Goal: Task Accomplishment & Management: Use online tool/utility

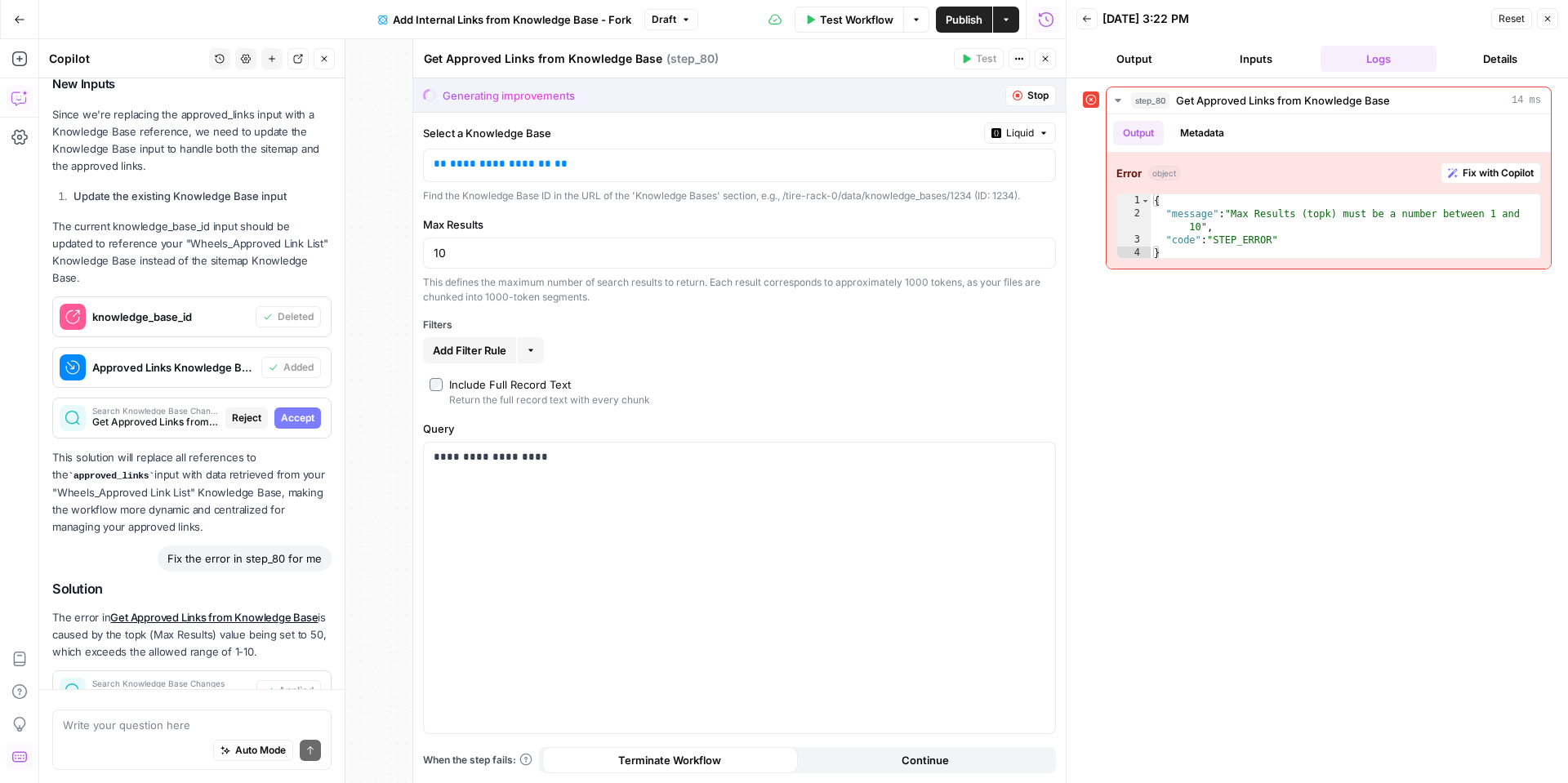
scroll to position [909, 0]
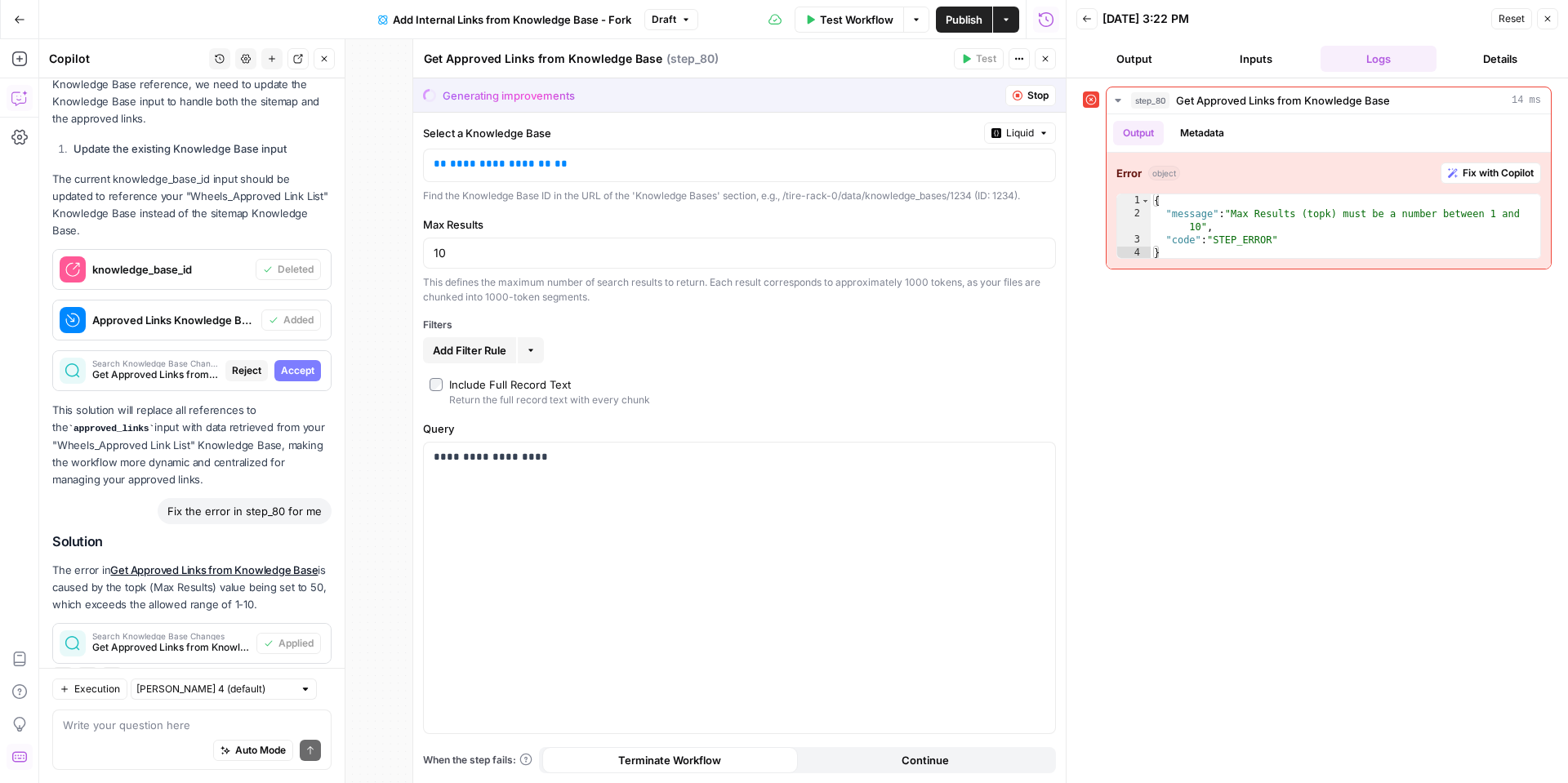
click at [295, 363] on span "Accept" at bounding box center [298, 370] width 34 height 15
type input "50"
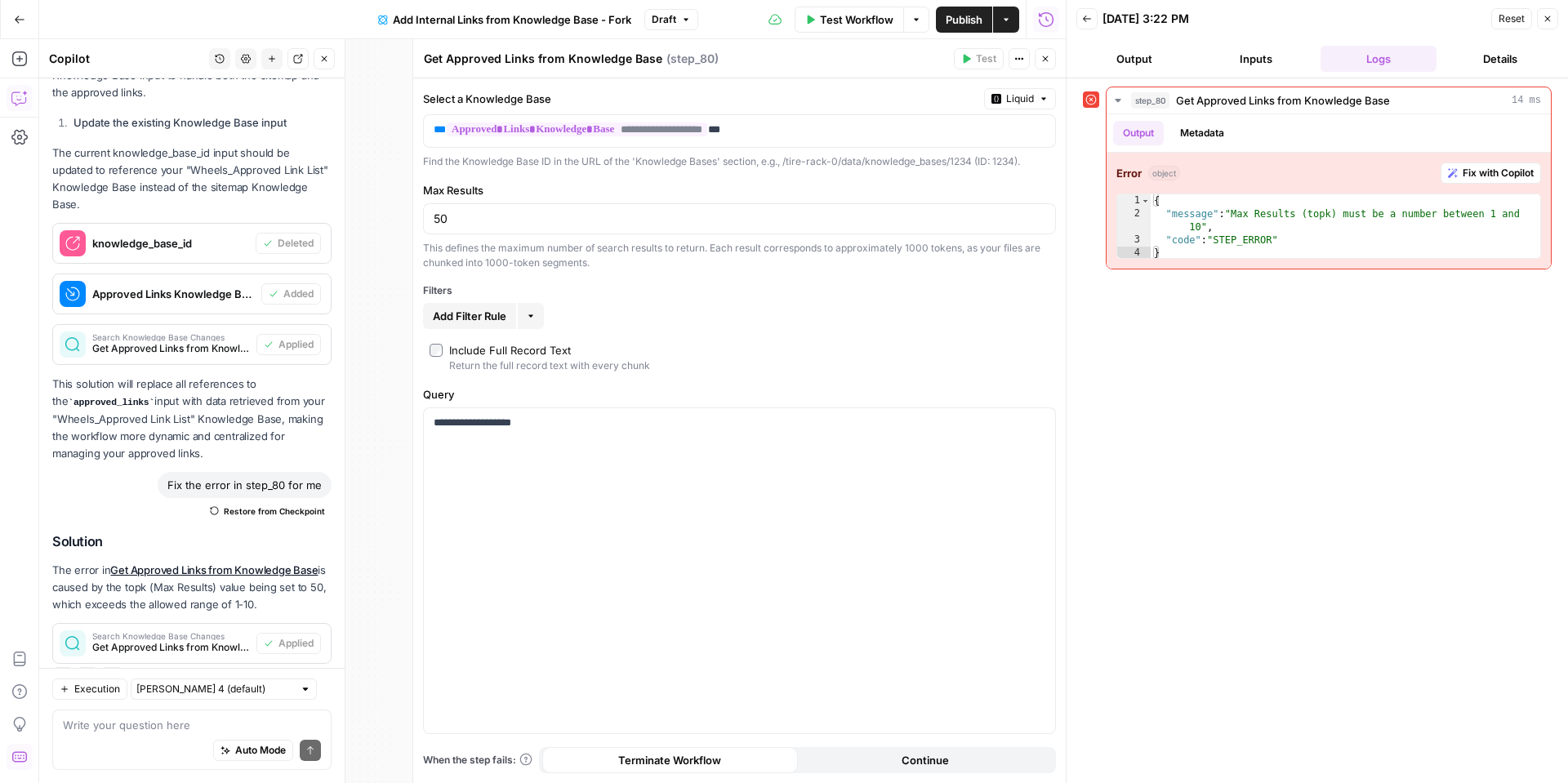
click at [1541, 21] on button "Close" at bounding box center [1547, 18] width 21 height 21
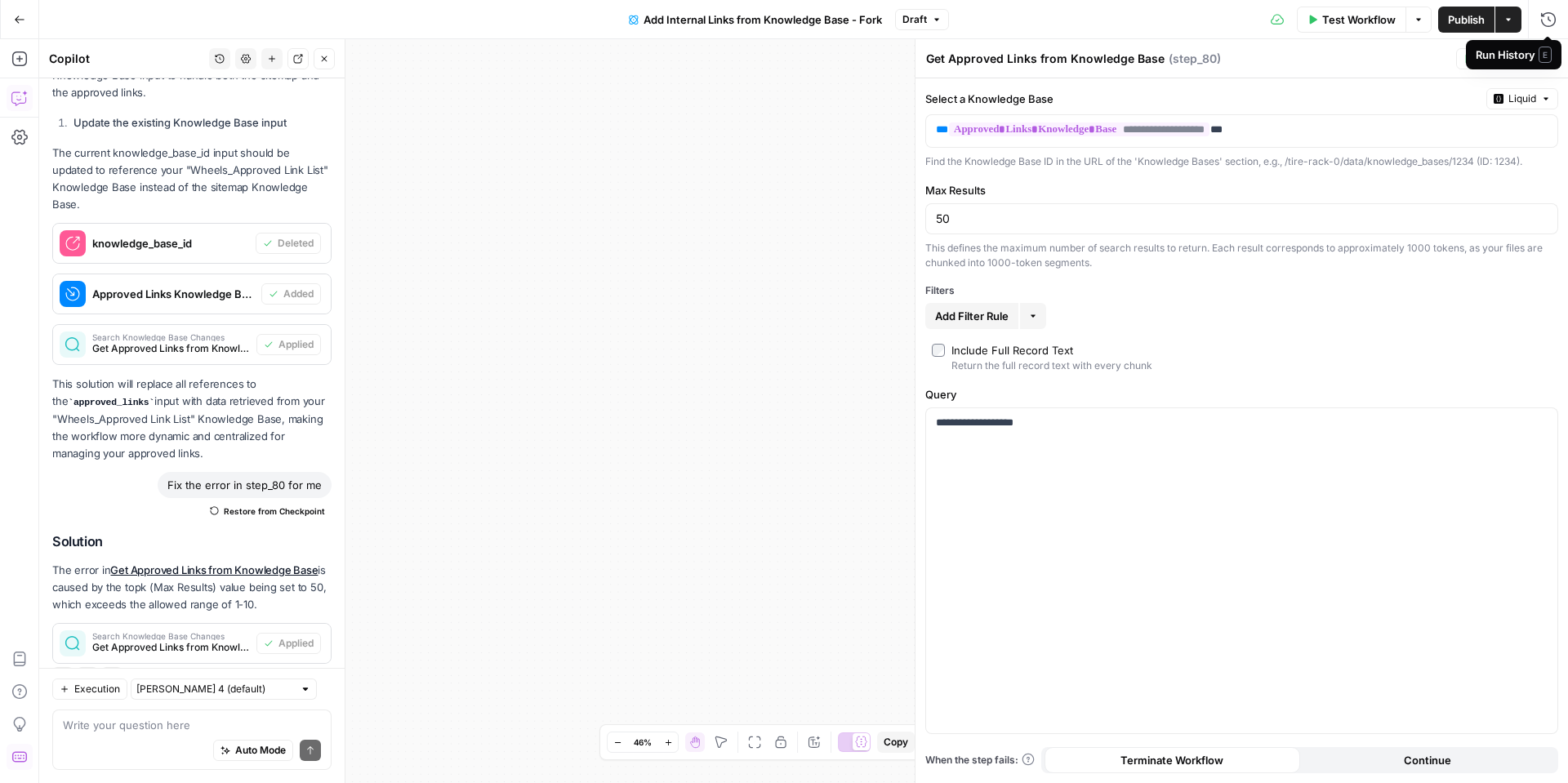
drag, startPoint x: 1284, startPoint y: 66, endPoint x: 1399, endPoint y: 59, distance: 115.2
click at [1285, 66] on div "Get Approved Links from Knowledge Base Get Approved Links from Knowledge Base (…" at bounding box center [1188, 59] width 526 height 18
click at [1546, 61] on icon "button" at bounding box center [1548, 59] width 10 height 10
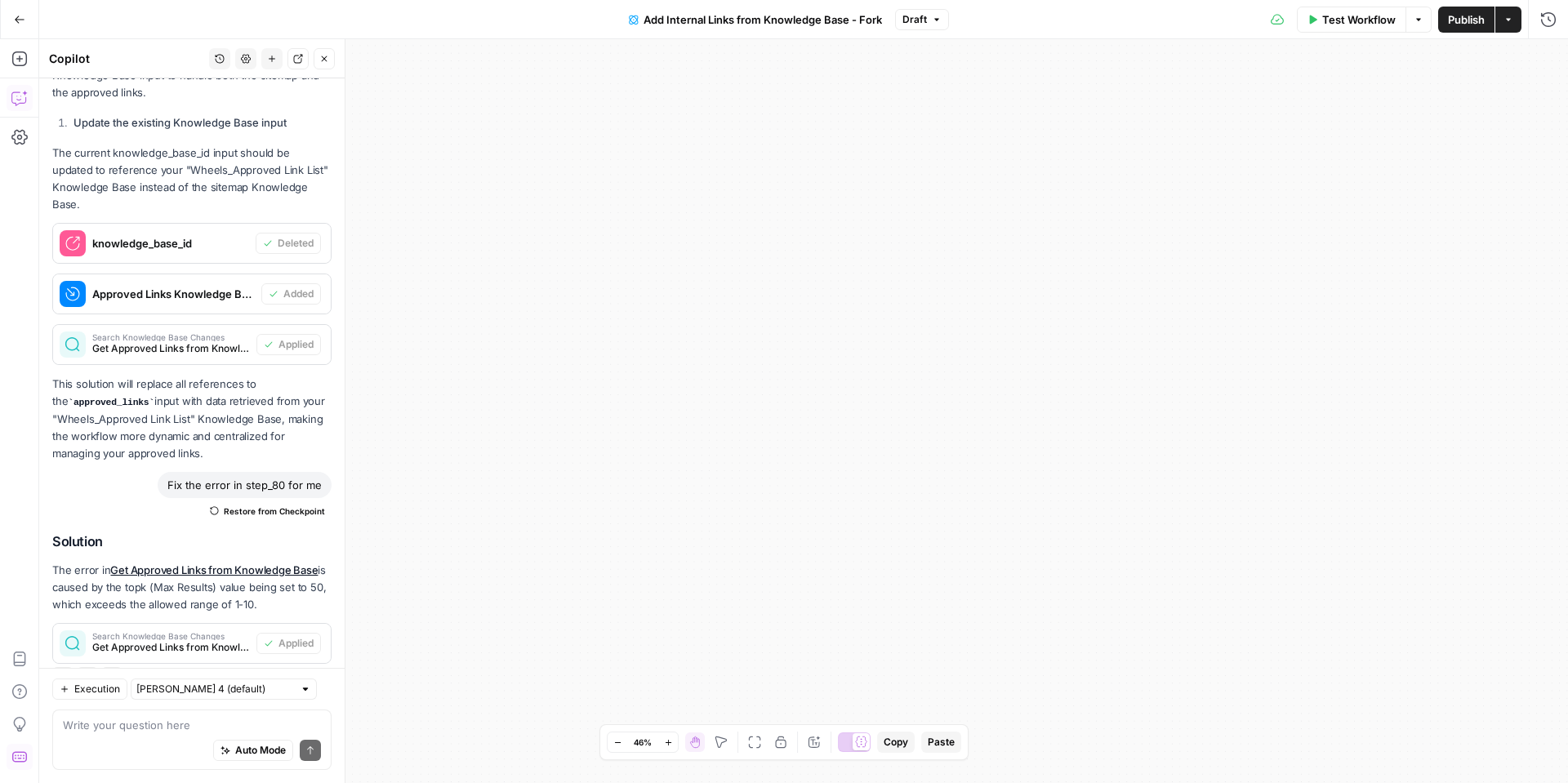
click at [1346, 29] on button "Test Workflow" at bounding box center [1352, 20] width 110 height 26
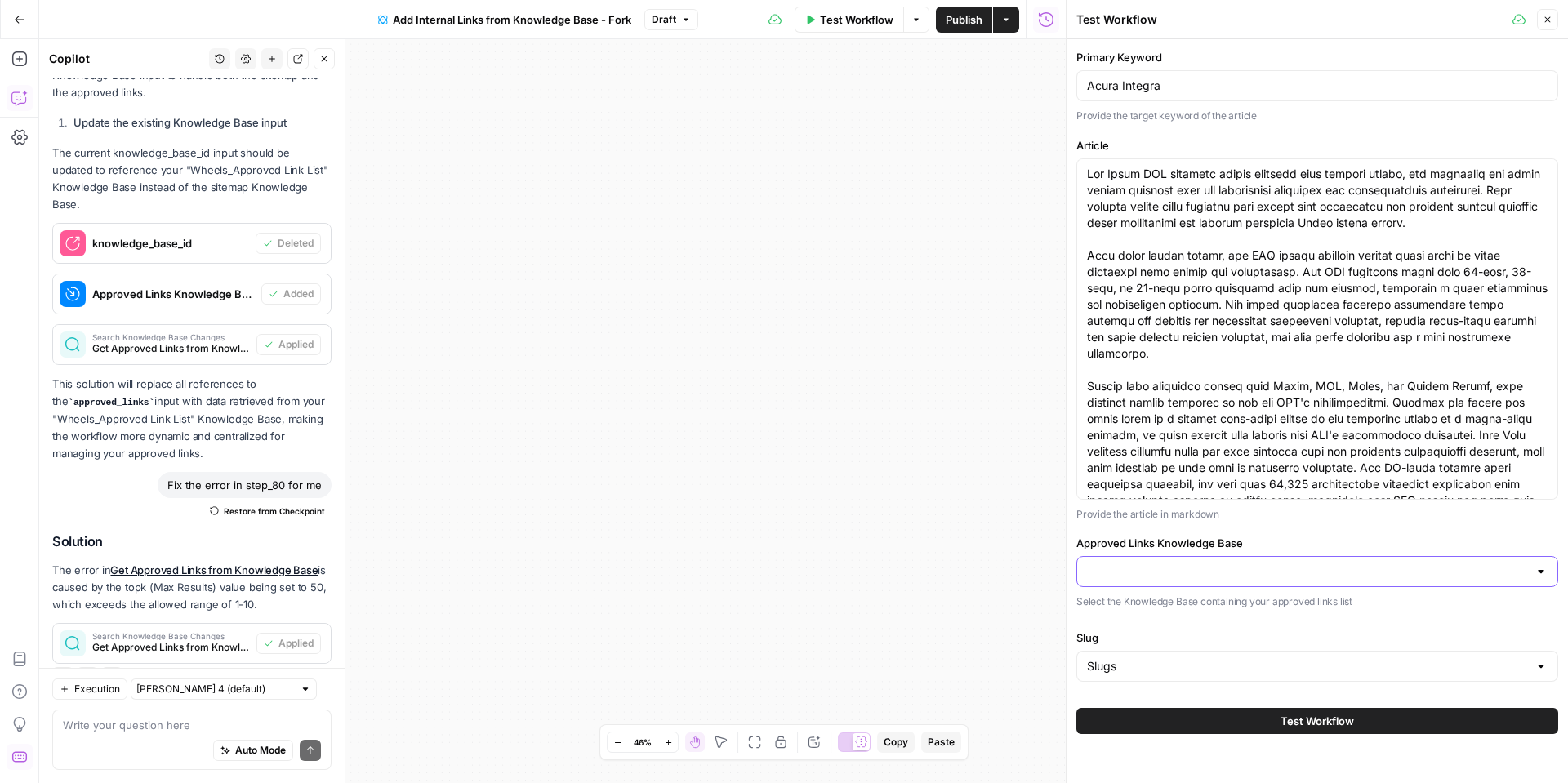
click at [1206, 566] on input "Approved Links Knowledge Base" at bounding box center [1308, 572] width 441 height 16
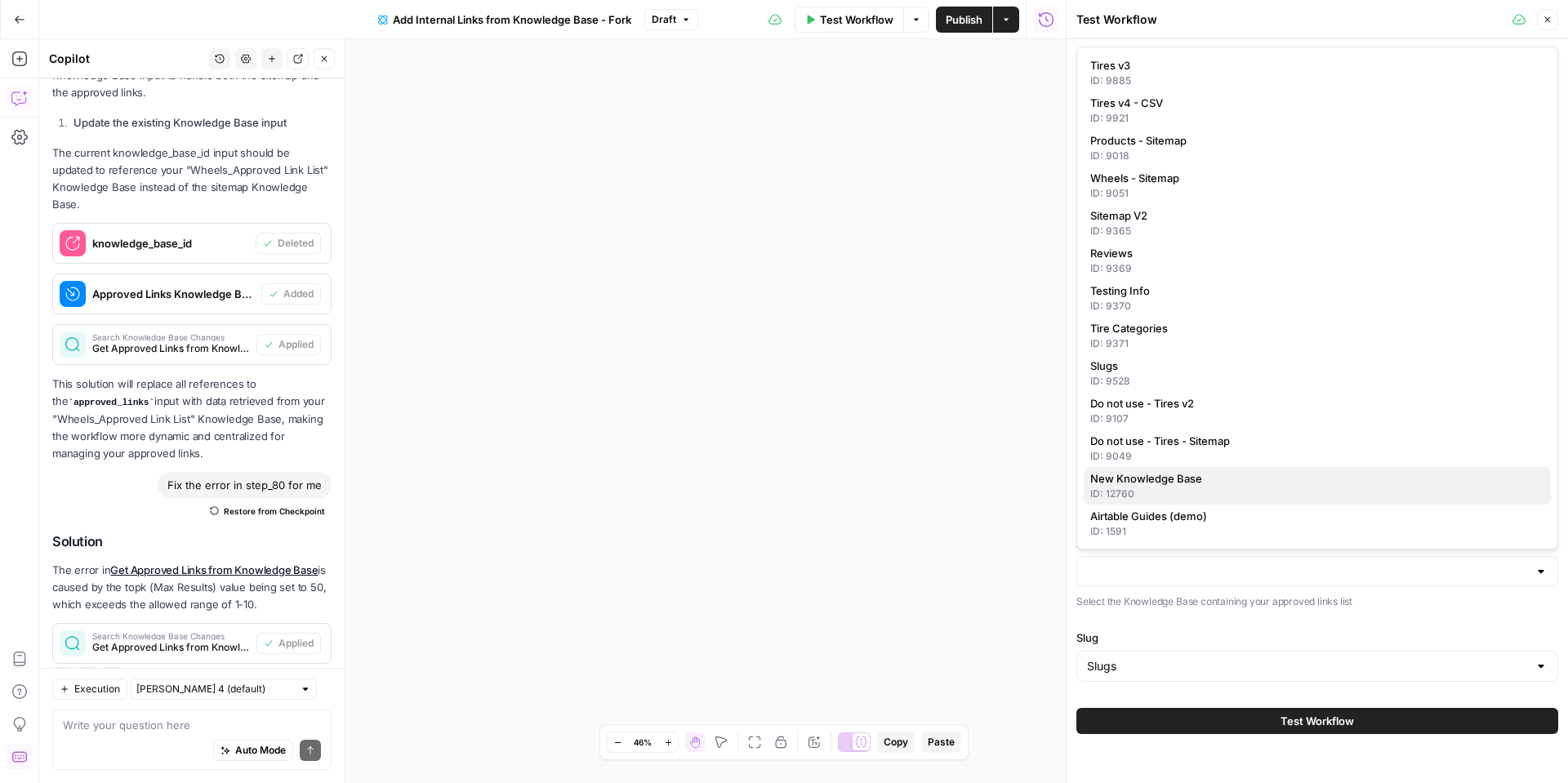
click at [1179, 491] on div "ID: 12760" at bounding box center [1317, 494] width 454 height 15
type input "New Knowledge Base"
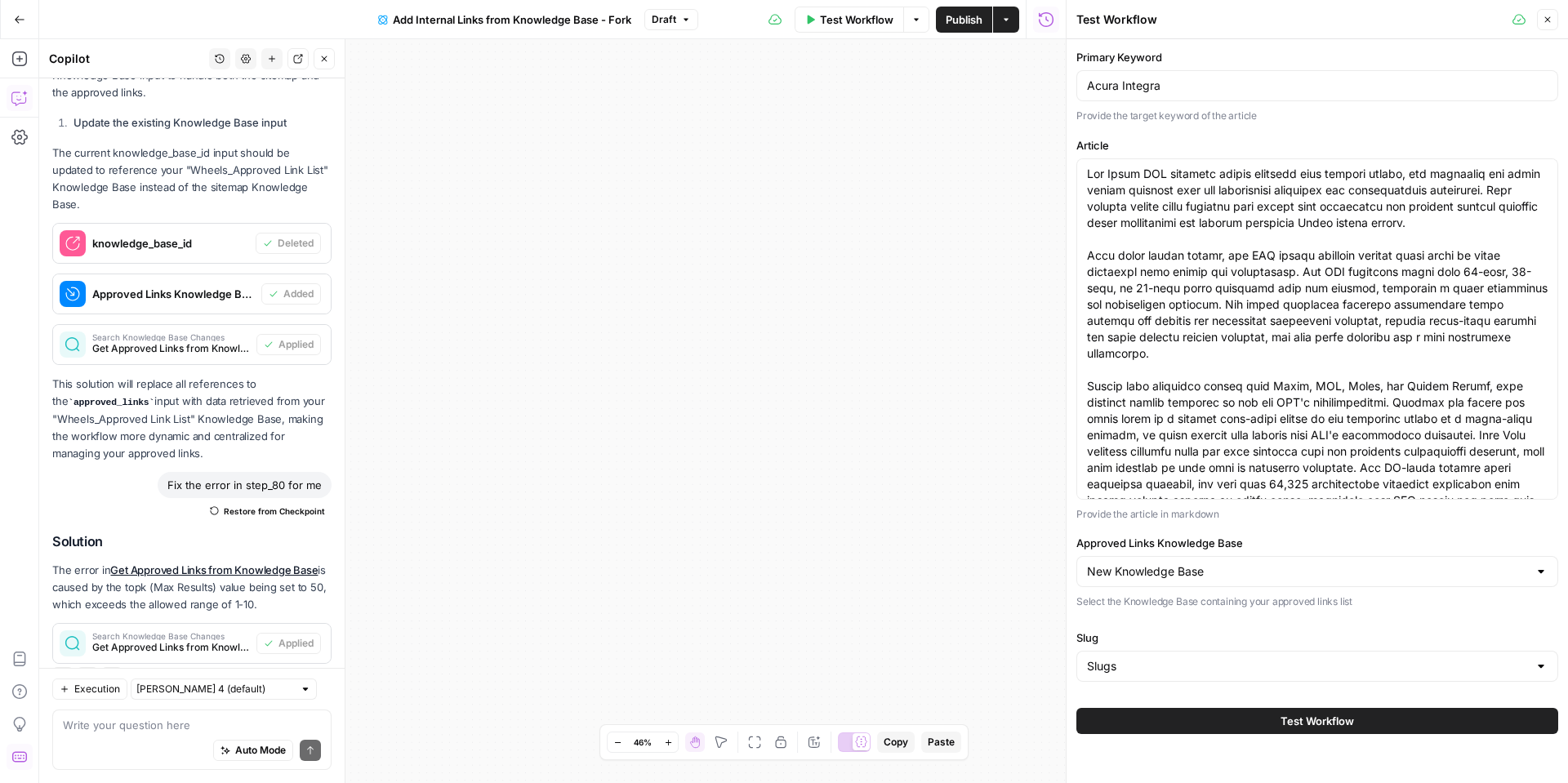
click at [1241, 728] on button "Test Workflow" at bounding box center [1317, 721] width 482 height 26
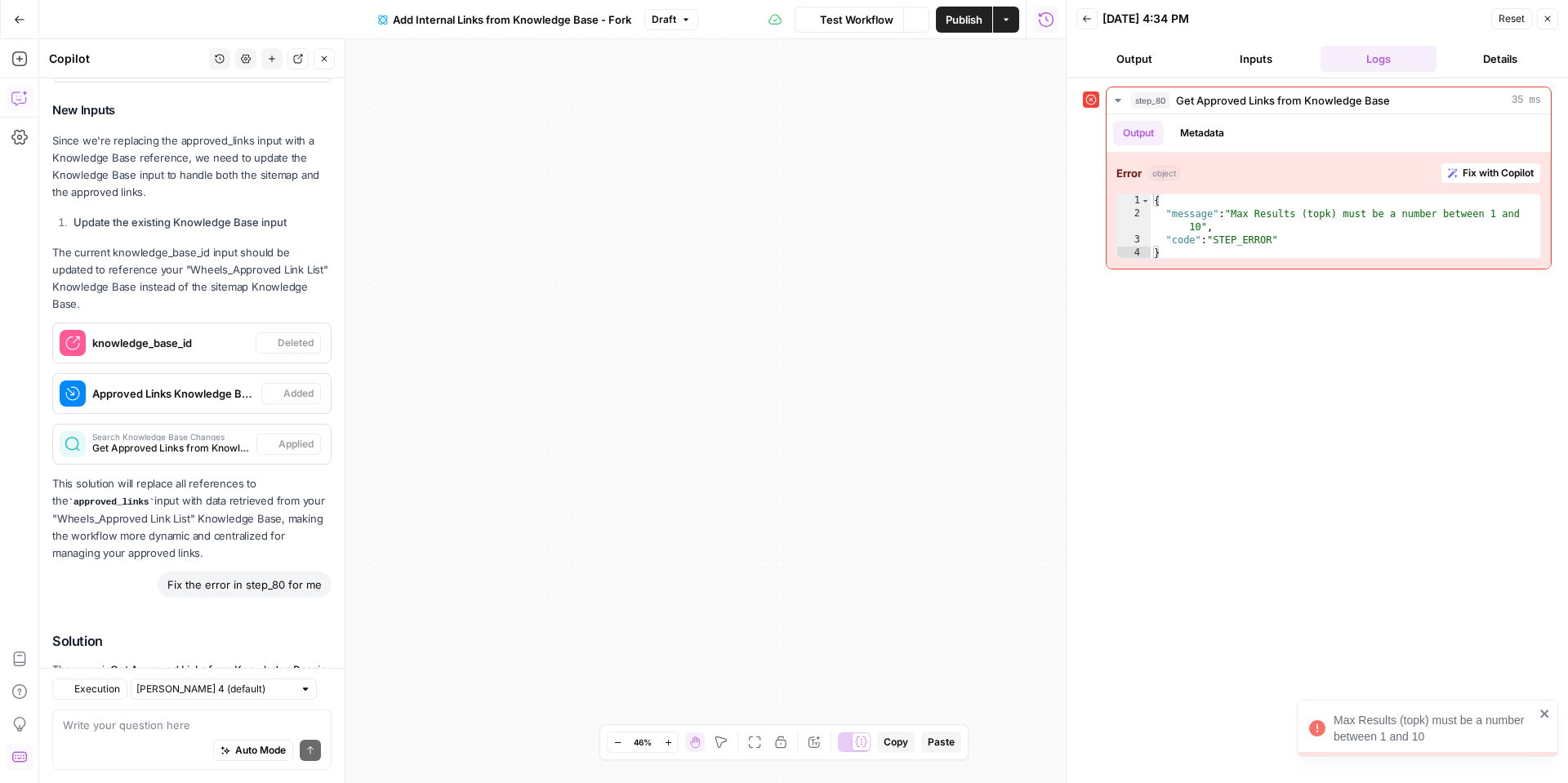
scroll to position [962, 0]
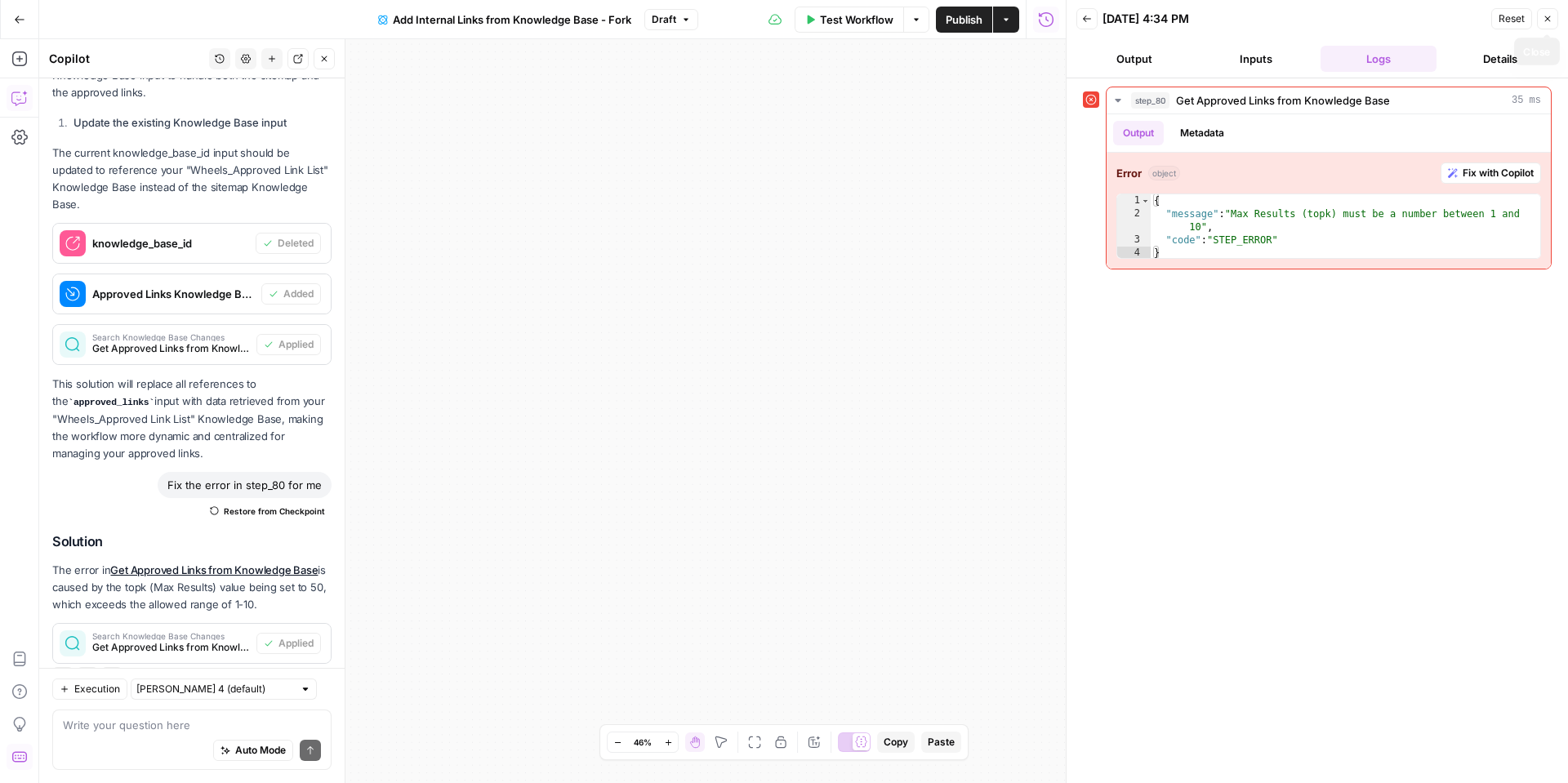
click at [1551, 22] on icon "button" at bounding box center [1548, 19] width 10 height 10
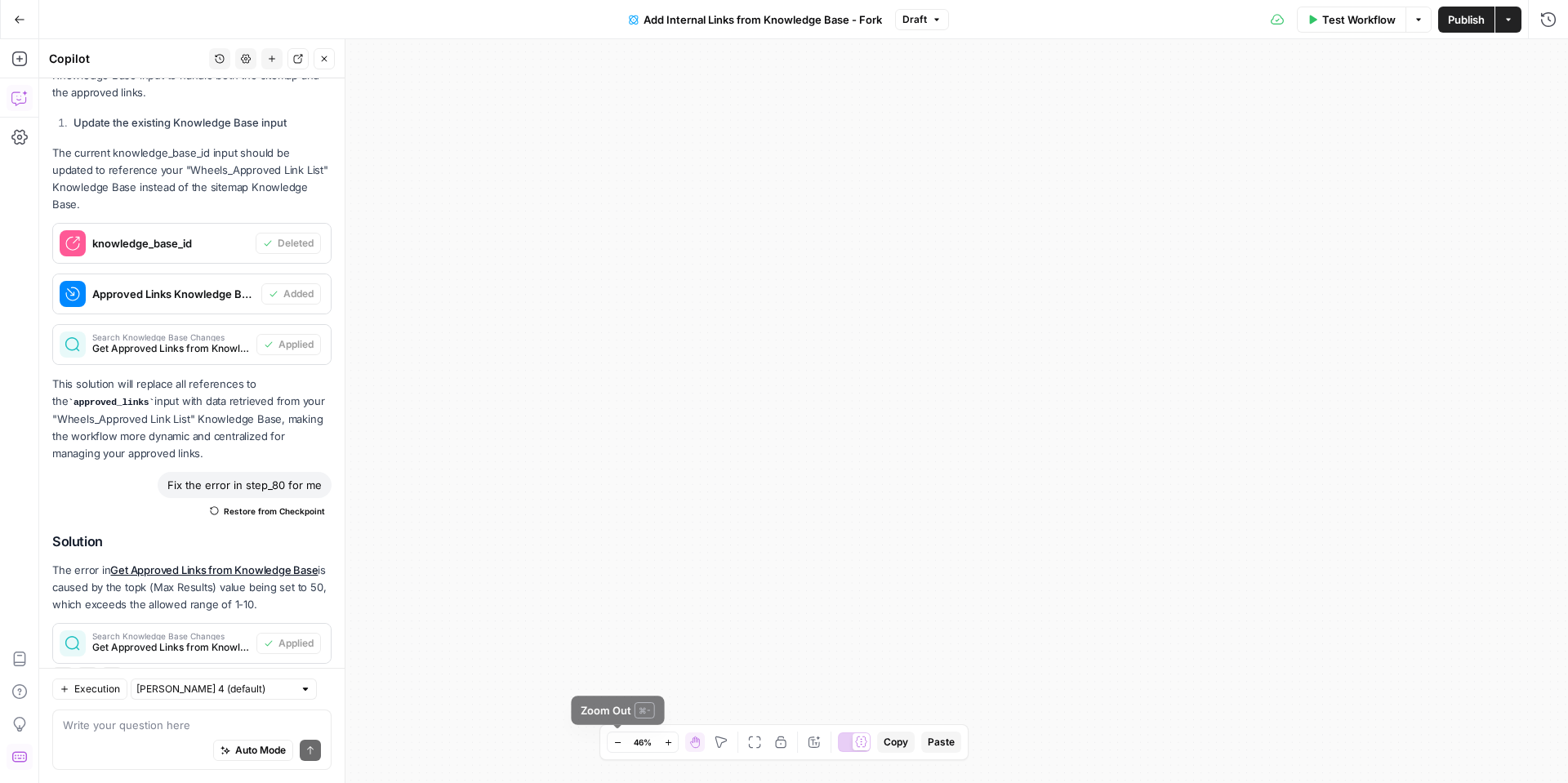
click at [618, 738] on icon "button" at bounding box center [617, 742] width 9 height 9
click at [1365, 2] on div "Test Workflow Options Publish Actions Run History" at bounding box center [1258, 19] width 619 height 38
click at [1363, 12] on span "Test Workflow" at bounding box center [1360, 19] width 74 height 16
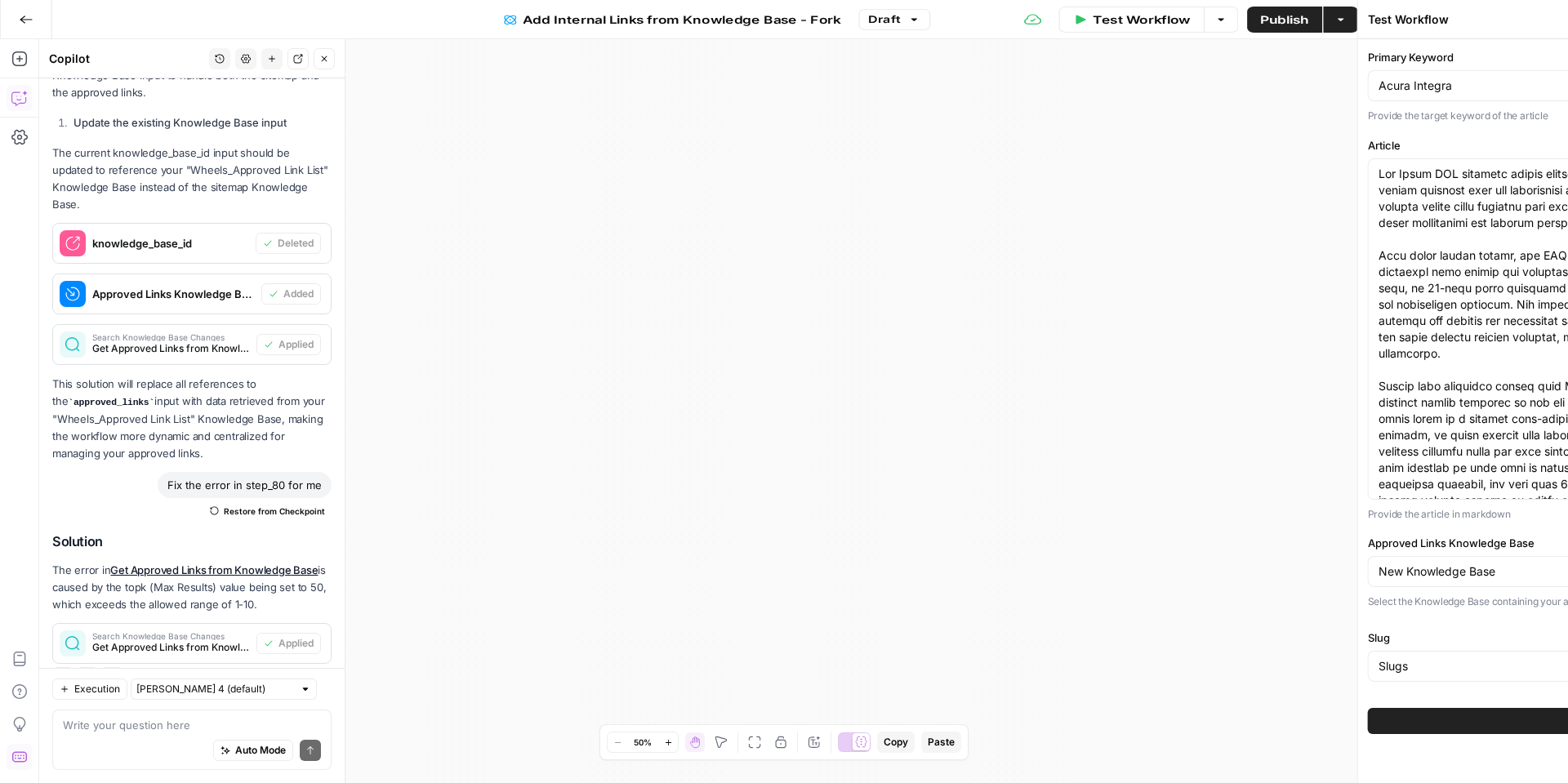
type input "Wheels_Approved Link List"
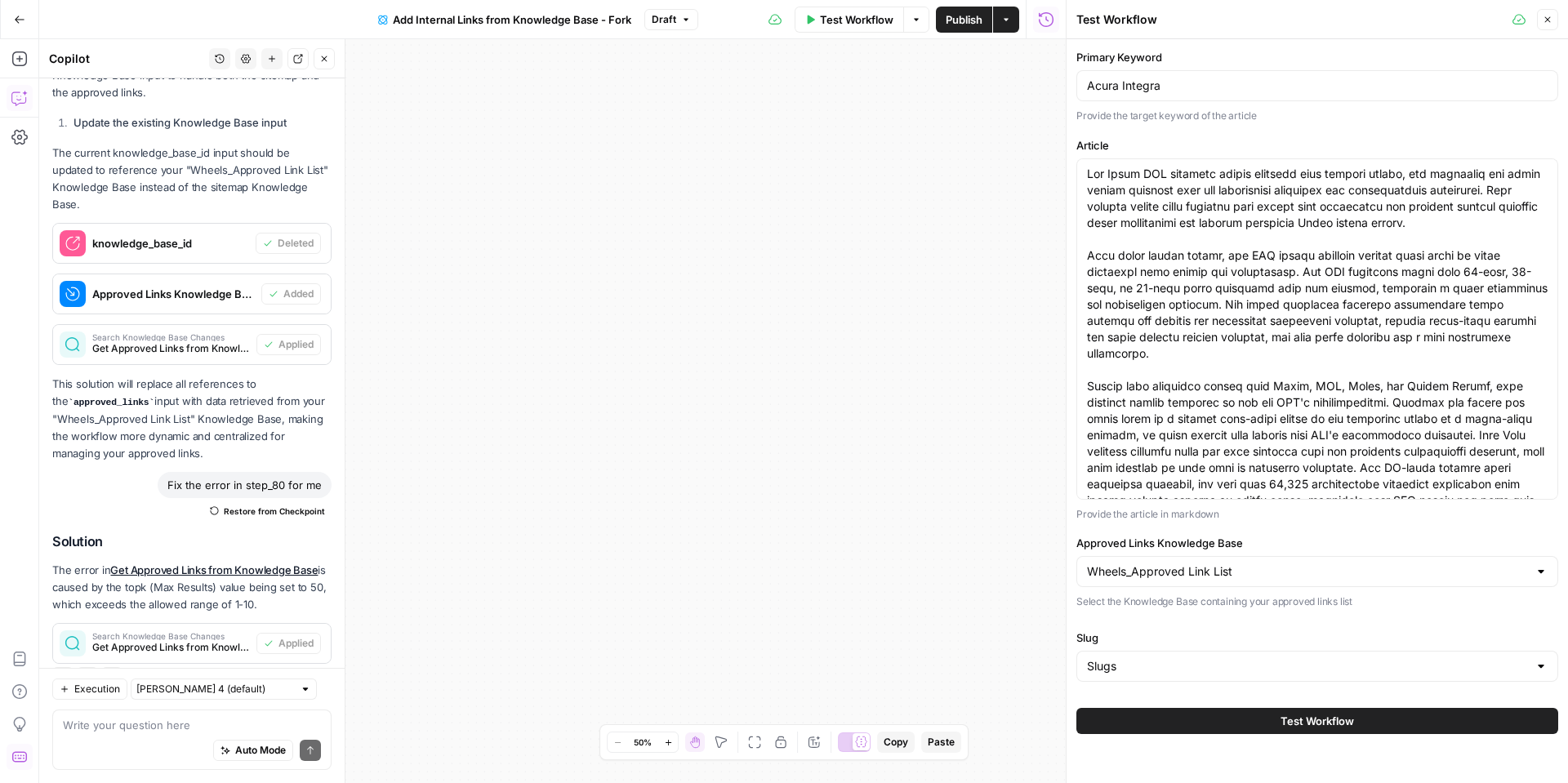
click at [1202, 714] on button "Test Workflow" at bounding box center [1317, 721] width 482 height 26
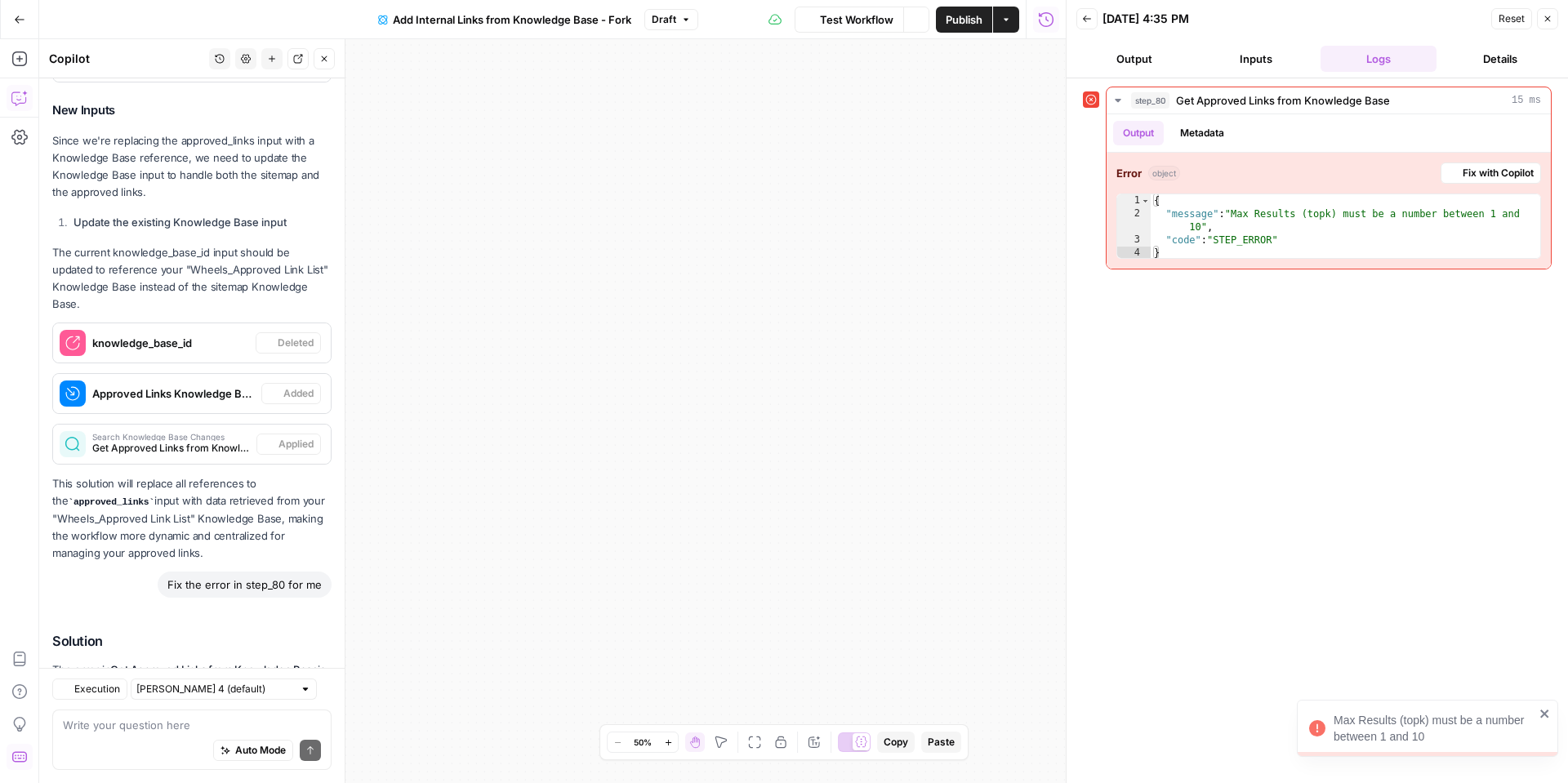
scroll to position [962, 0]
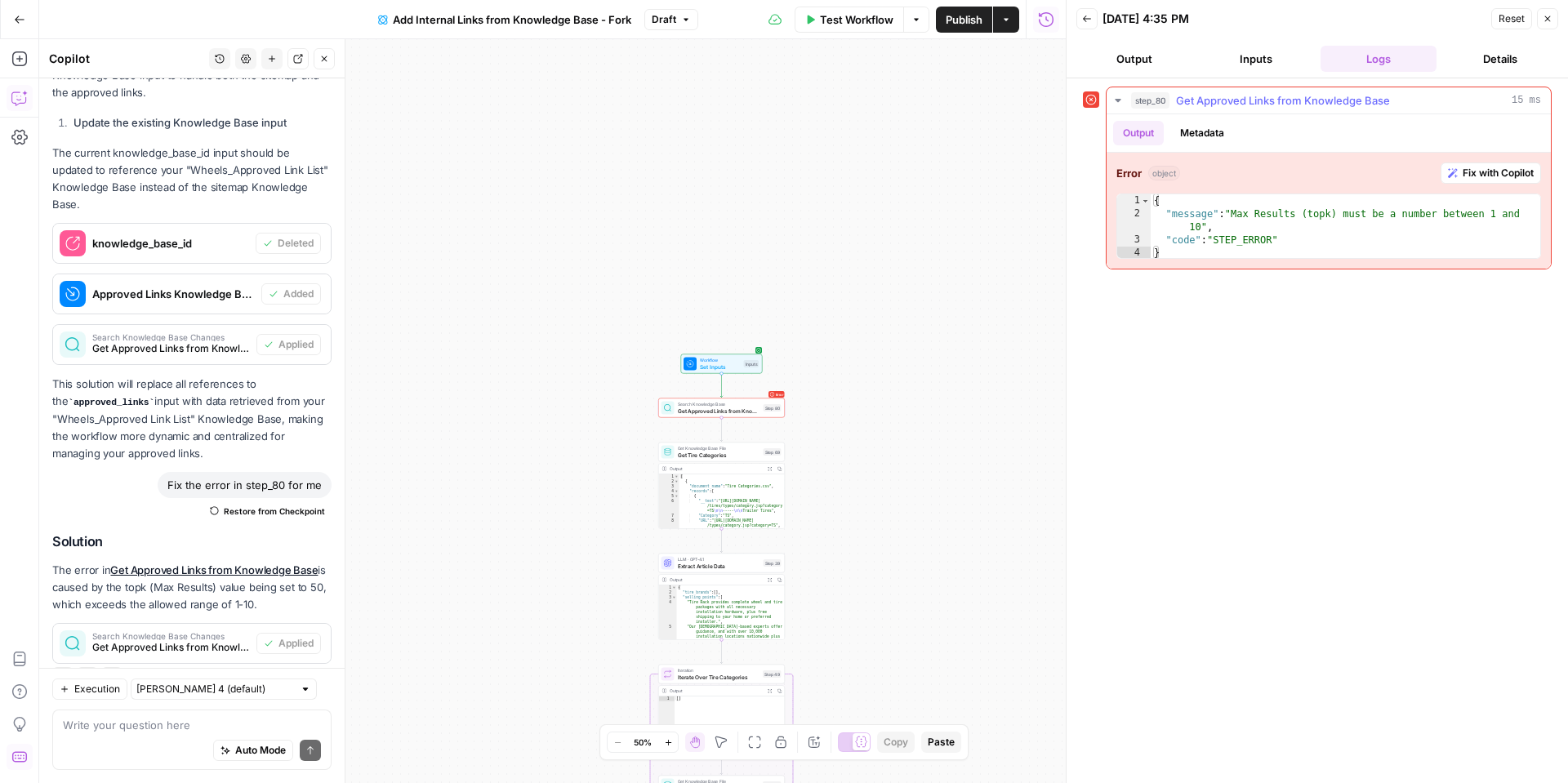
click at [1463, 169] on span "Fix with Copilot" at bounding box center [1498, 173] width 71 height 15
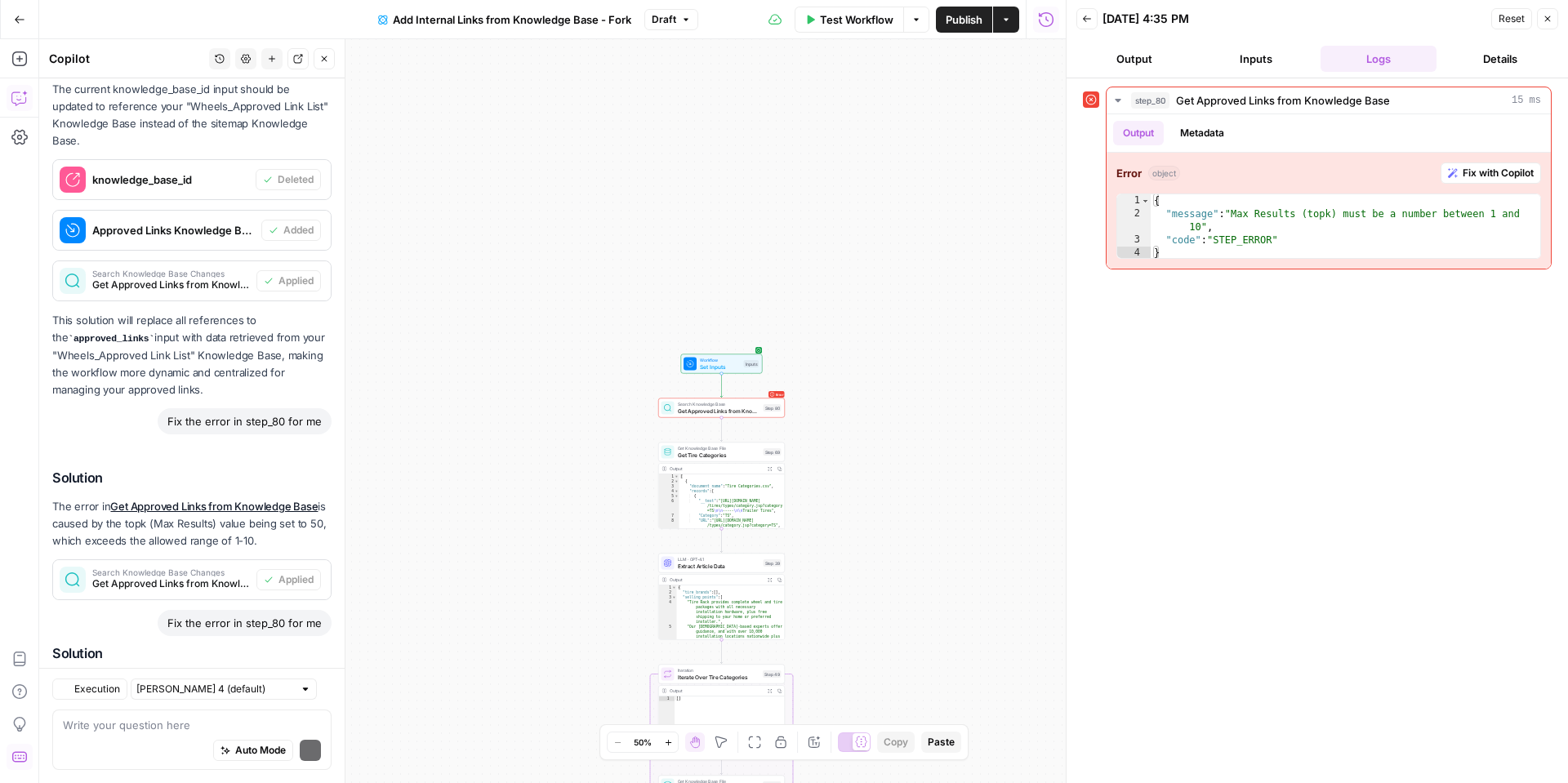
scroll to position [1137, 0]
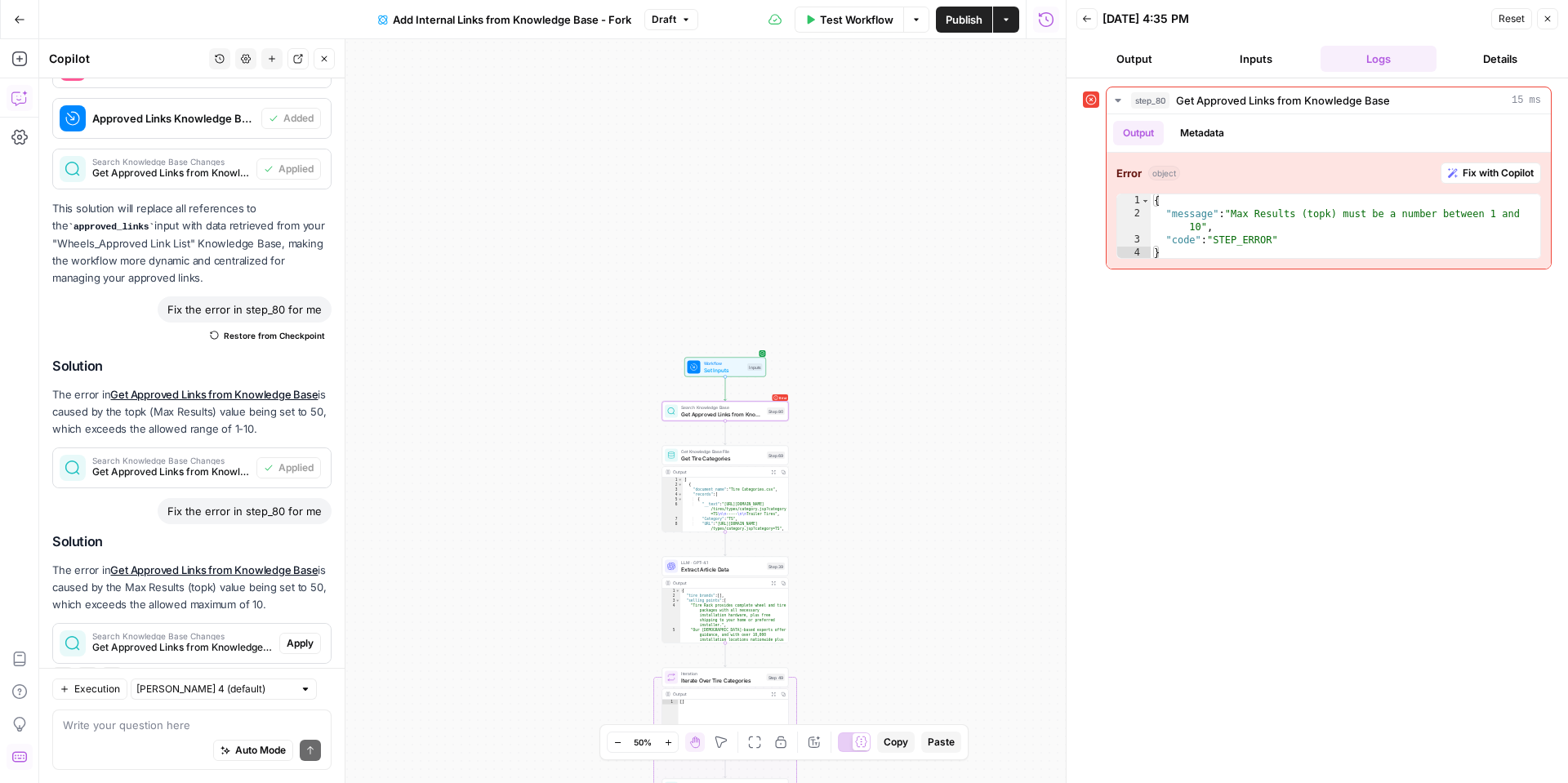
click at [295, 636] on span "Apply" at bounding box center [299, 643] width 27 height 15
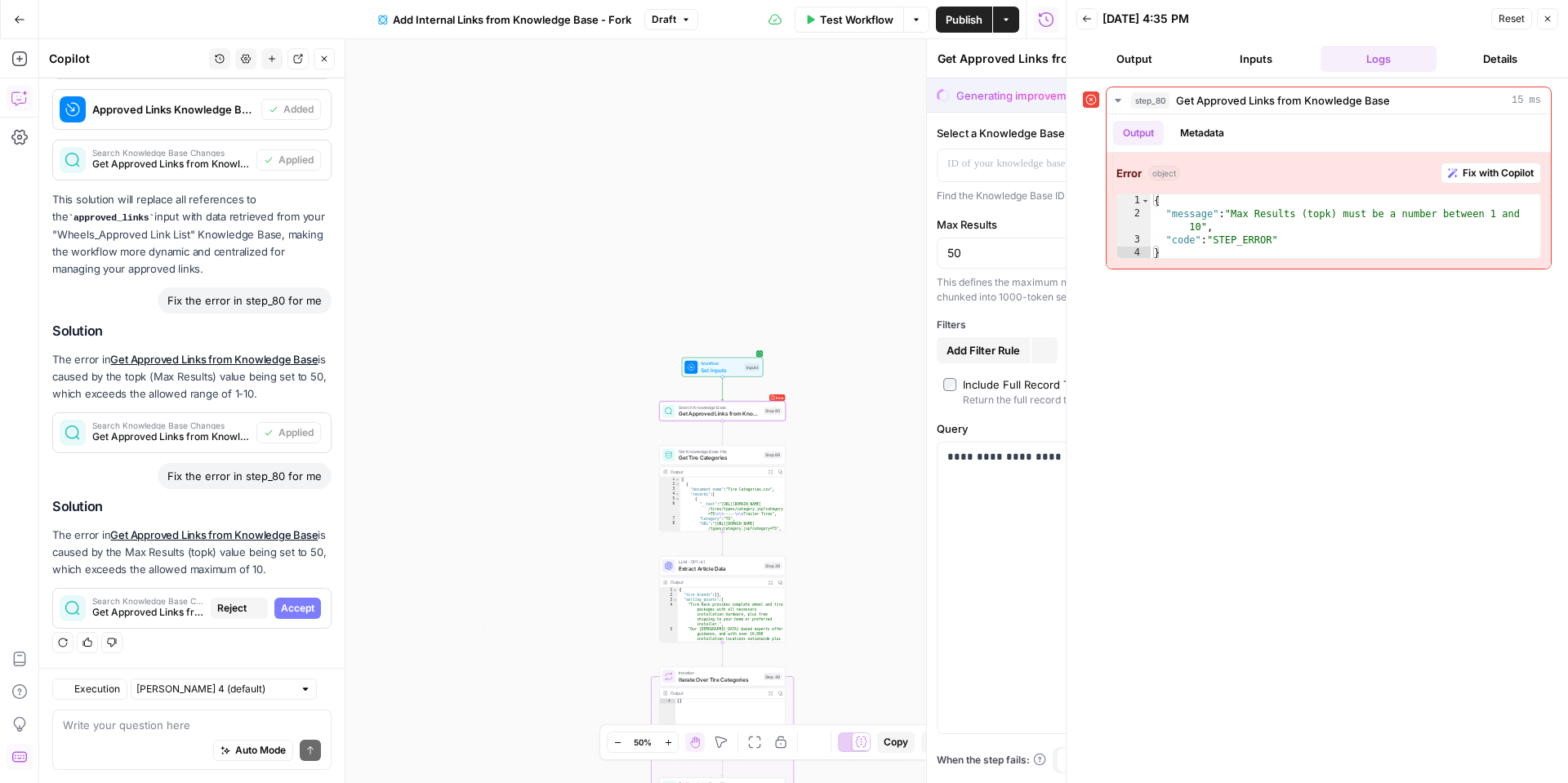
scroll to position [1084, 0]
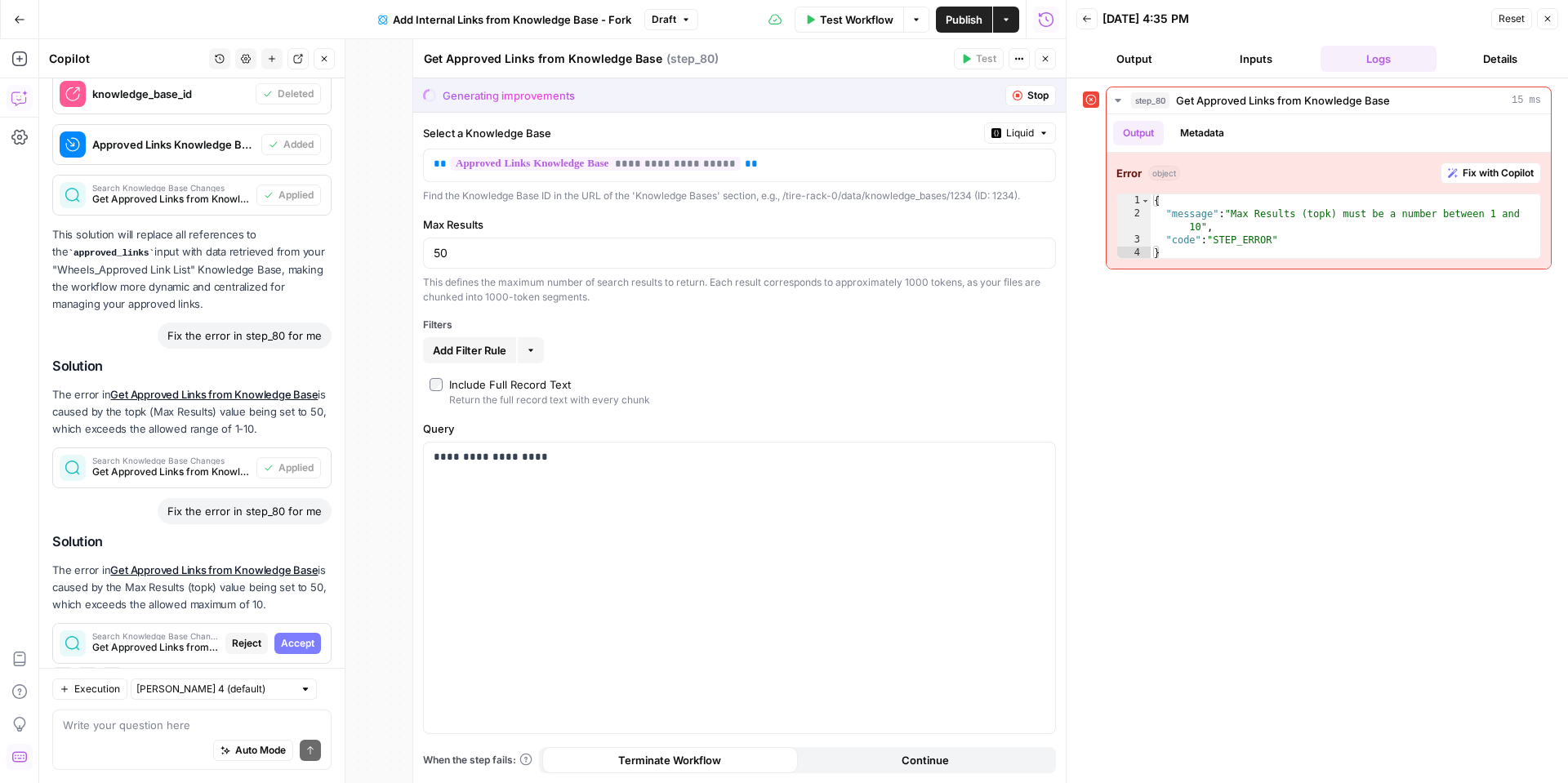
click at [302, 636] on span "Accept" at bounding box center [298, 643] width 34 height 15
type input "10"
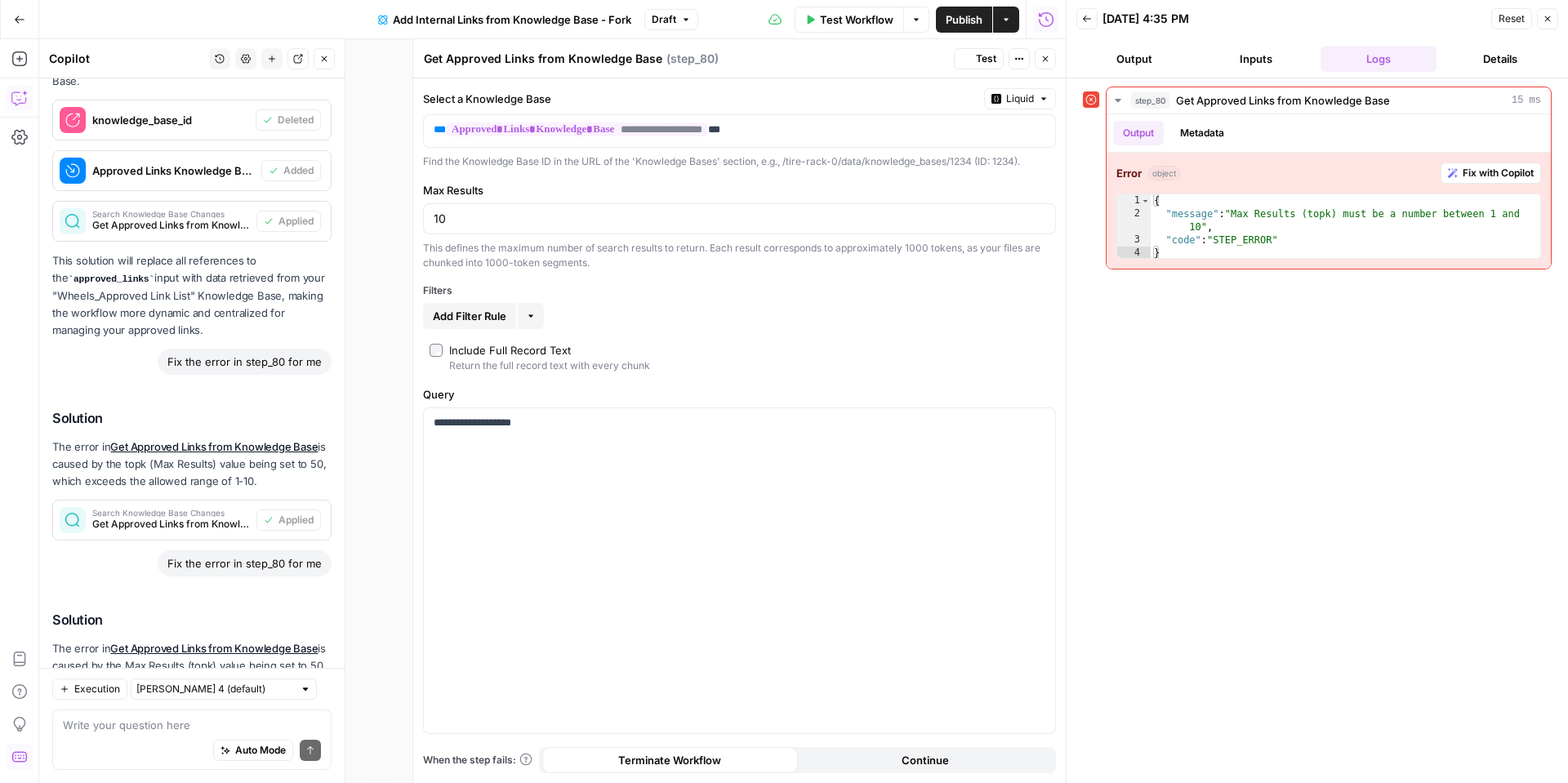
scroll to position [1163, 0]
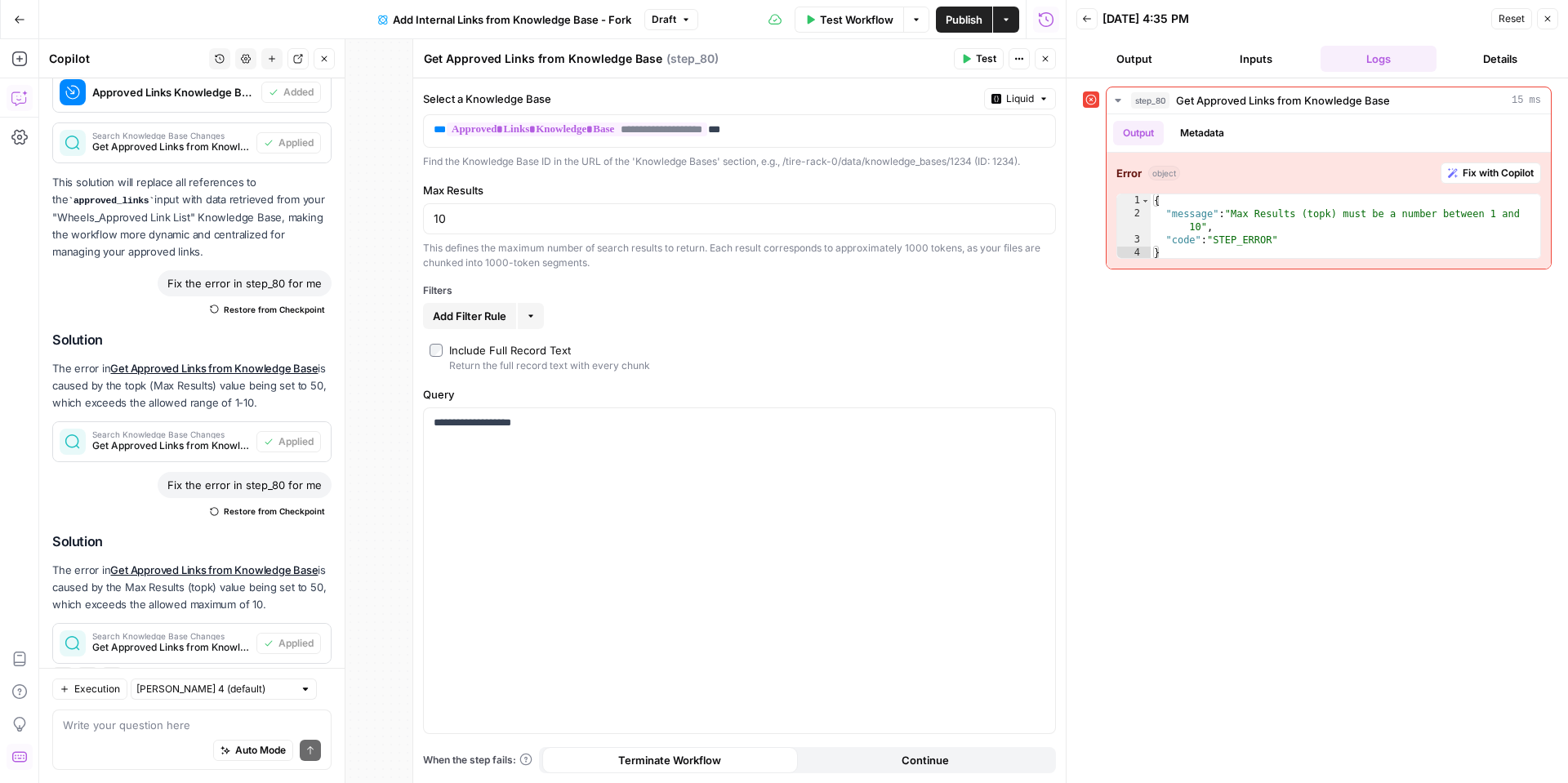
click at [1545, 21] on icon "button" at bounding box center [1548, 19] width 10 height 10
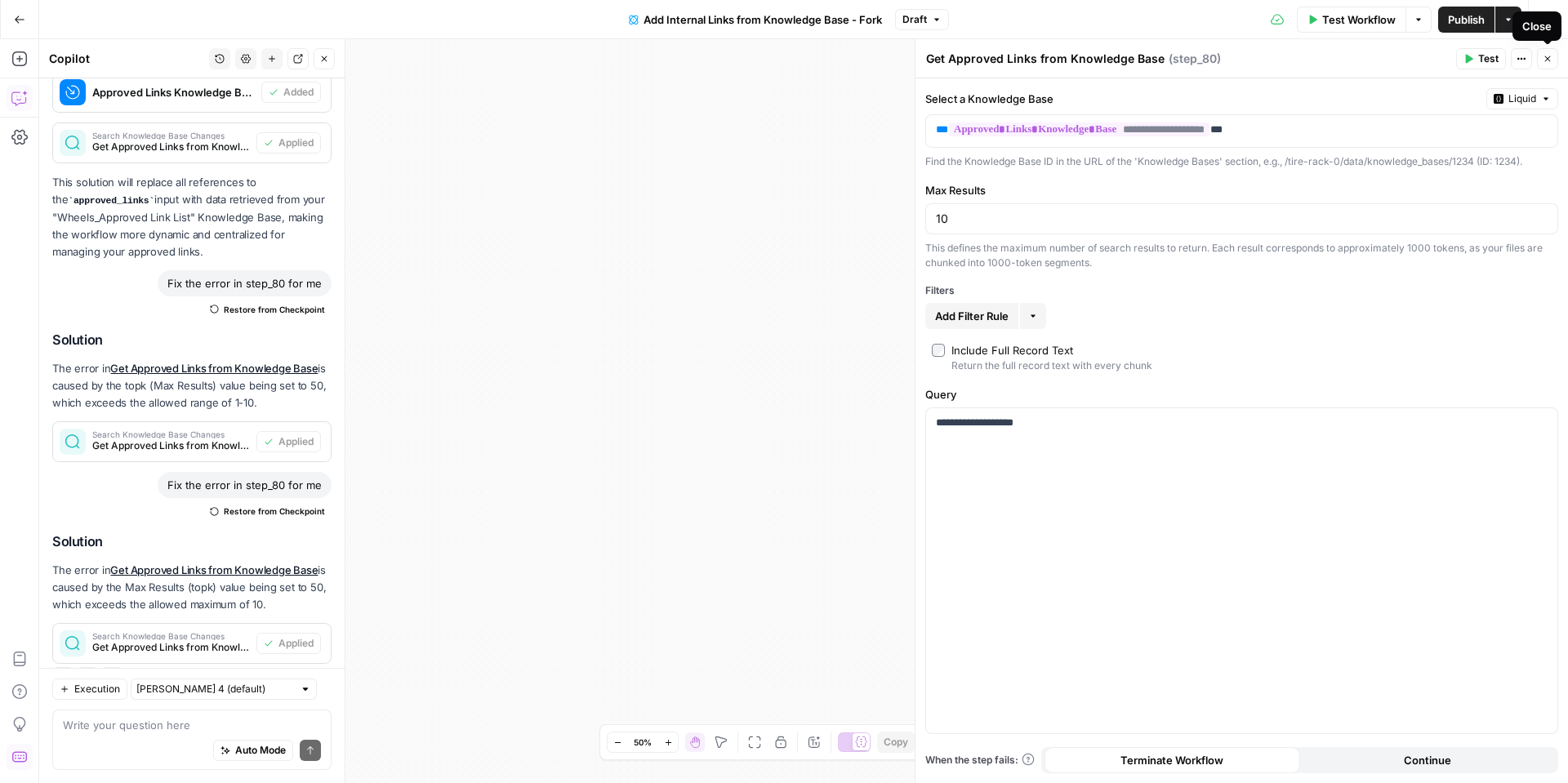
click at [1545, 52] on button "Close" at bounding box center [1547, 58] width 21 height 21
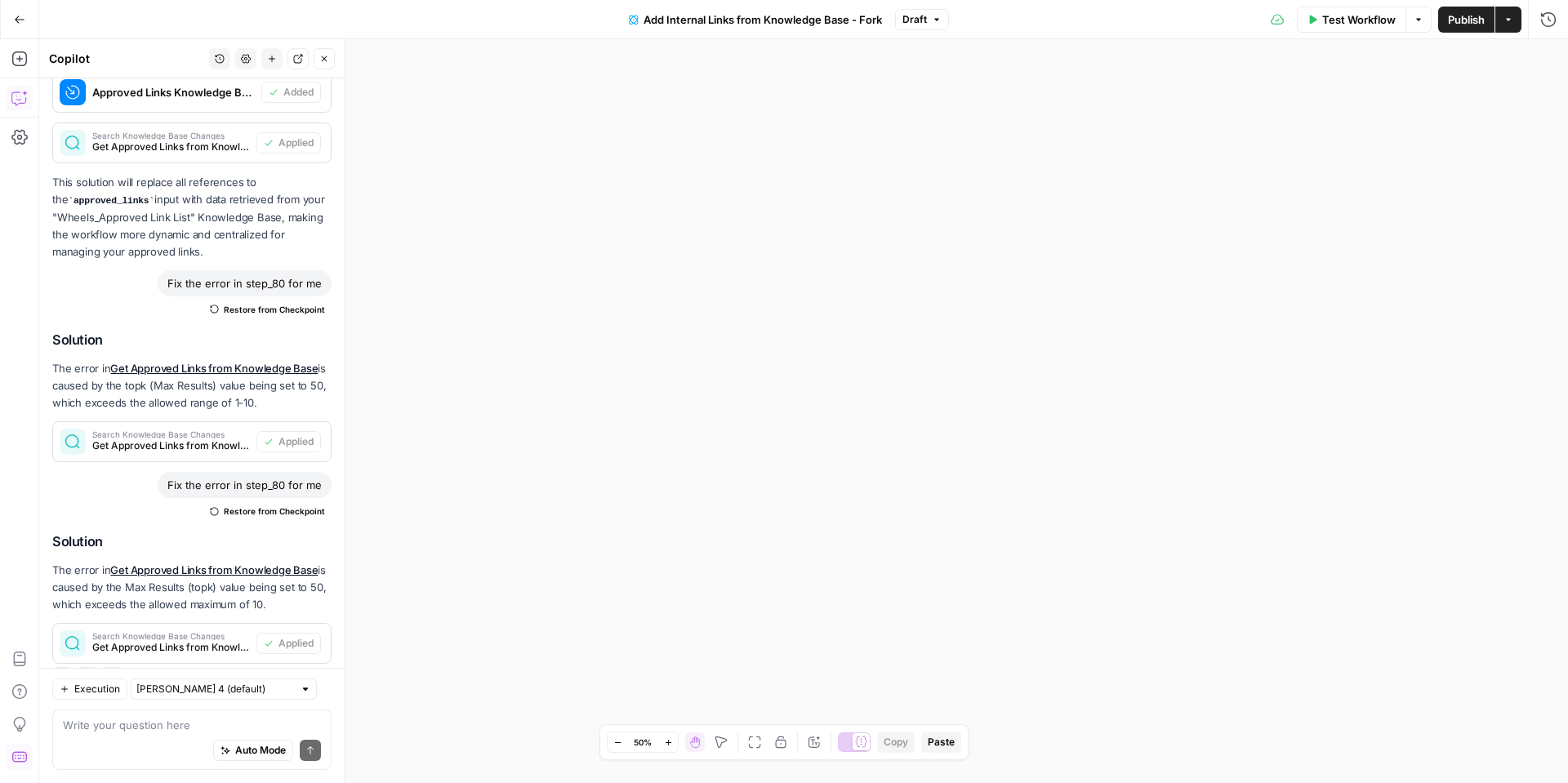
click at [1337, 25] on span "Test Workflow" at bounding box center [1360, 19] width 74 height 16
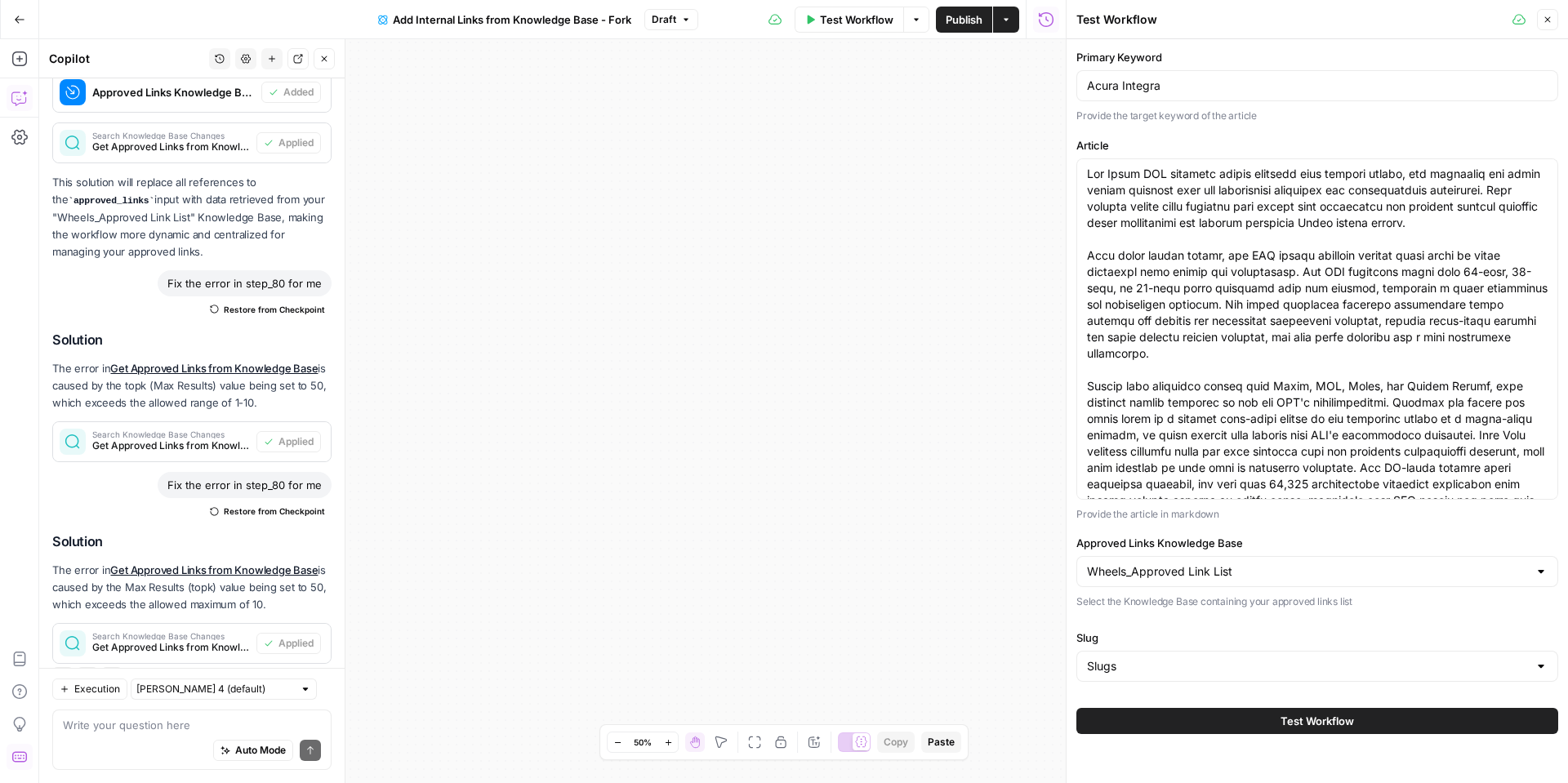
click at [1226, 714] on button "Test Workflow" at bounding box center [1317, 721] width 482 height 26
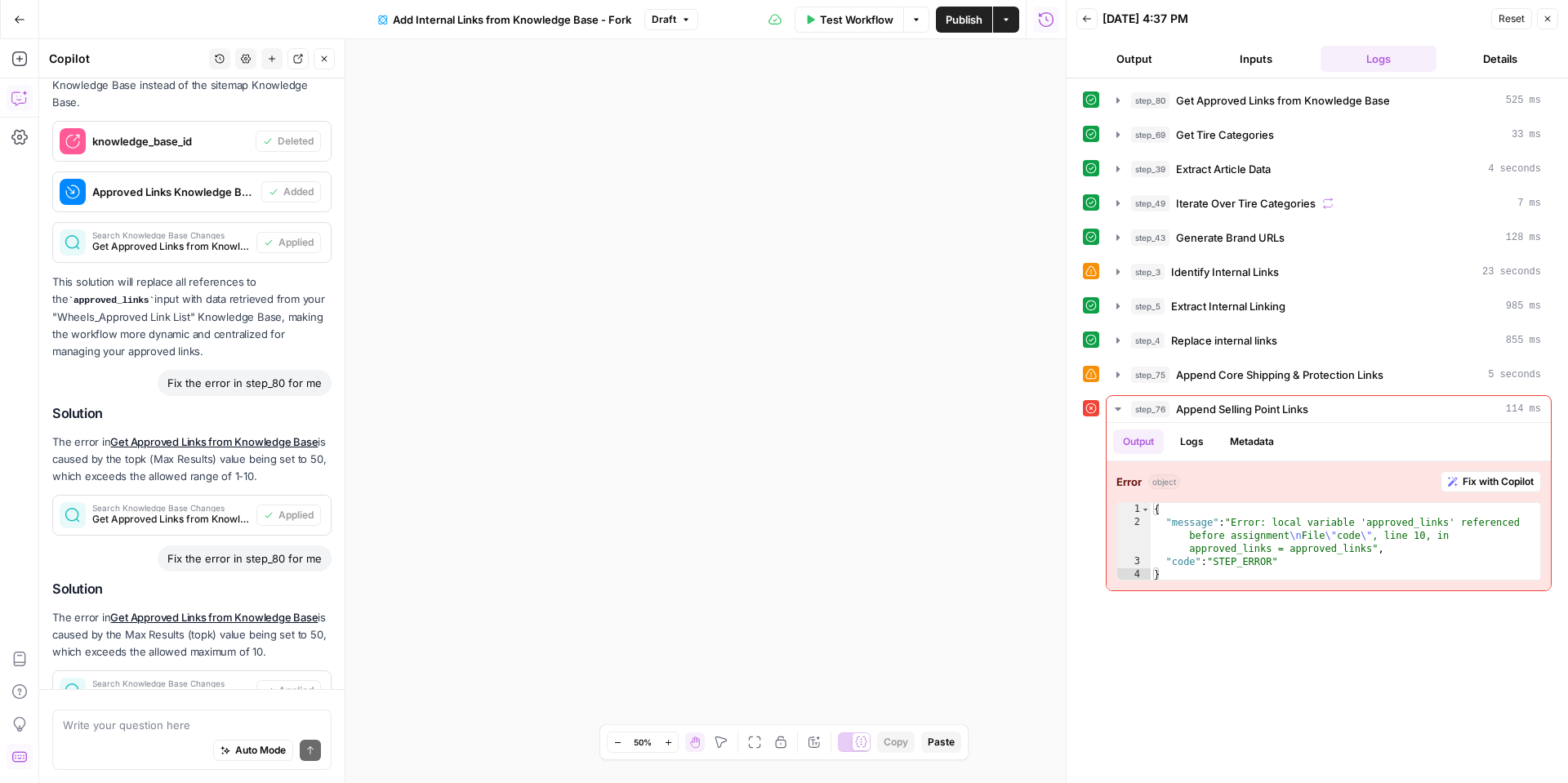
scroll to position [1163, 0]
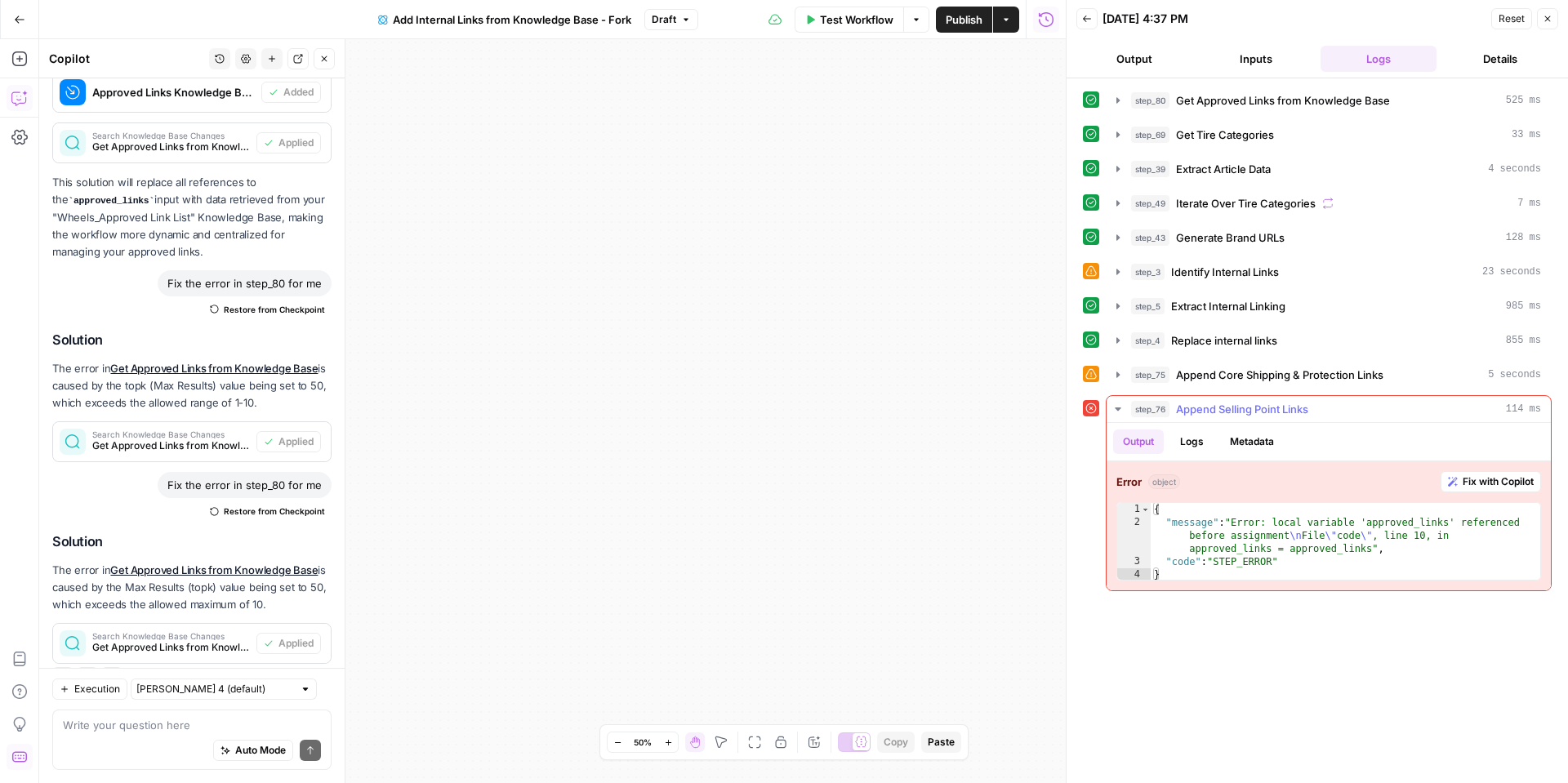
click at [1467, 485] on span "Fix with Copilot" at bounding box center [1498, 482] width 71 height 15
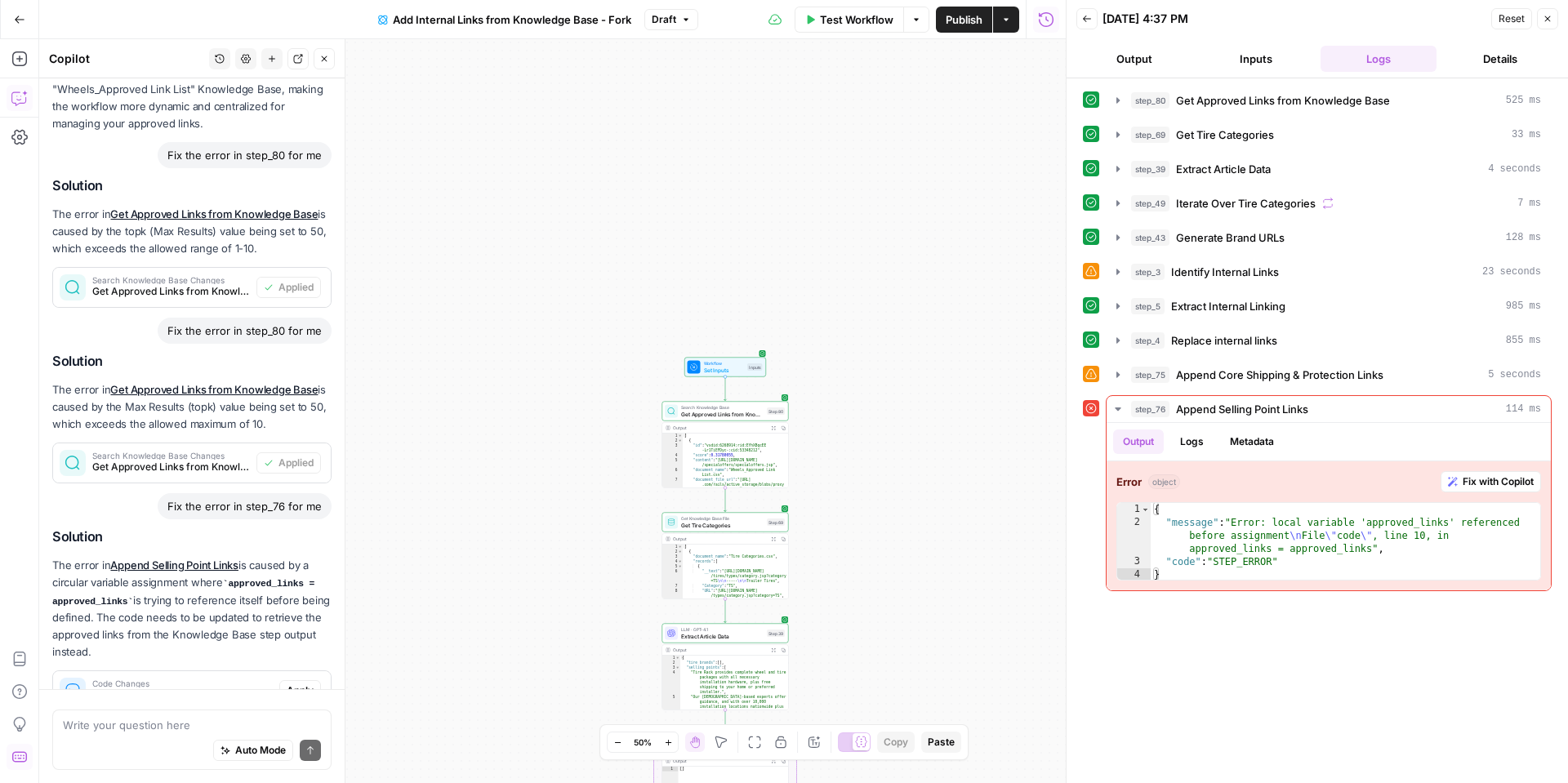
scroll to position [1390, 0]
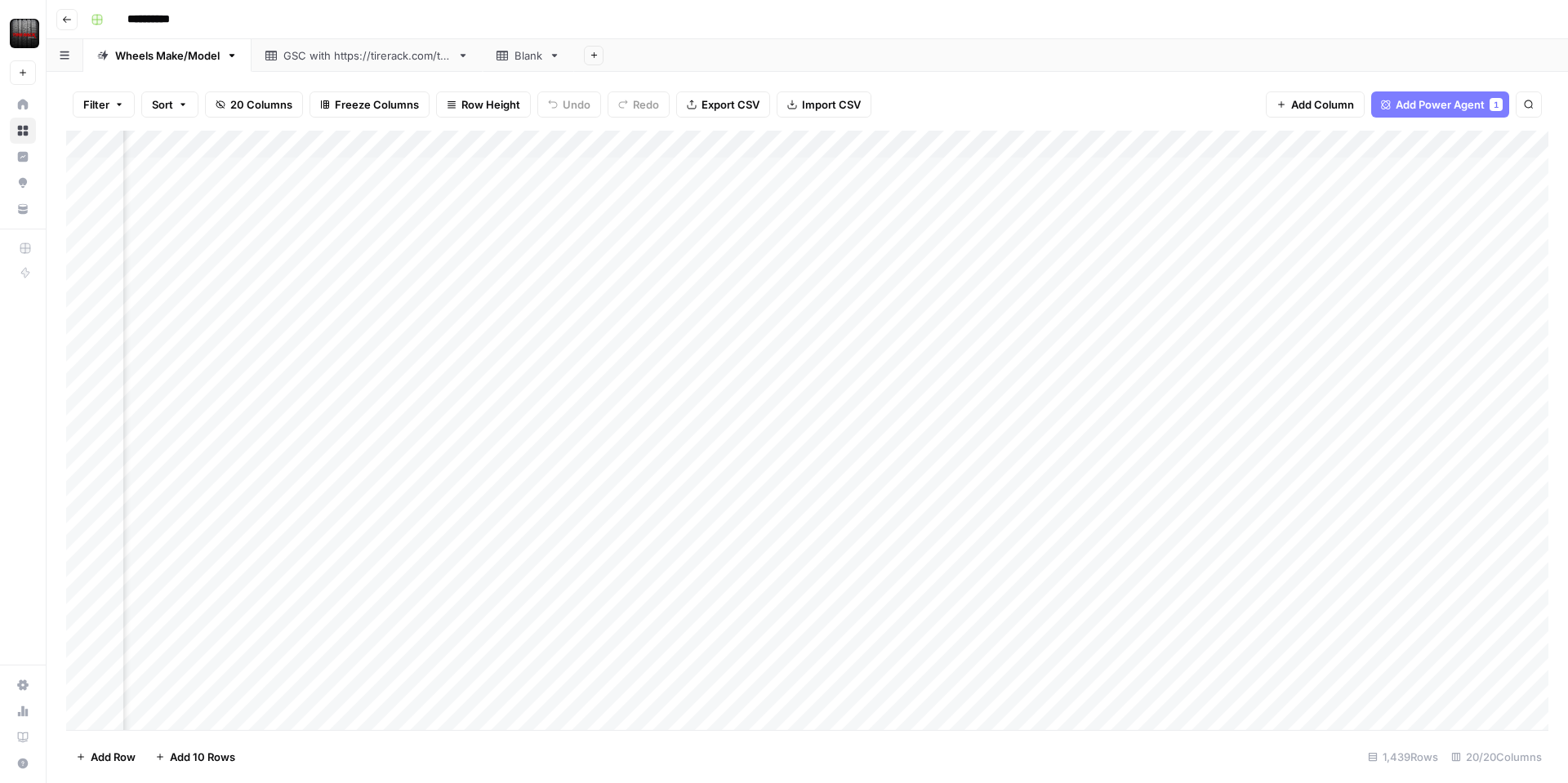
scroll to position [0, 1355]
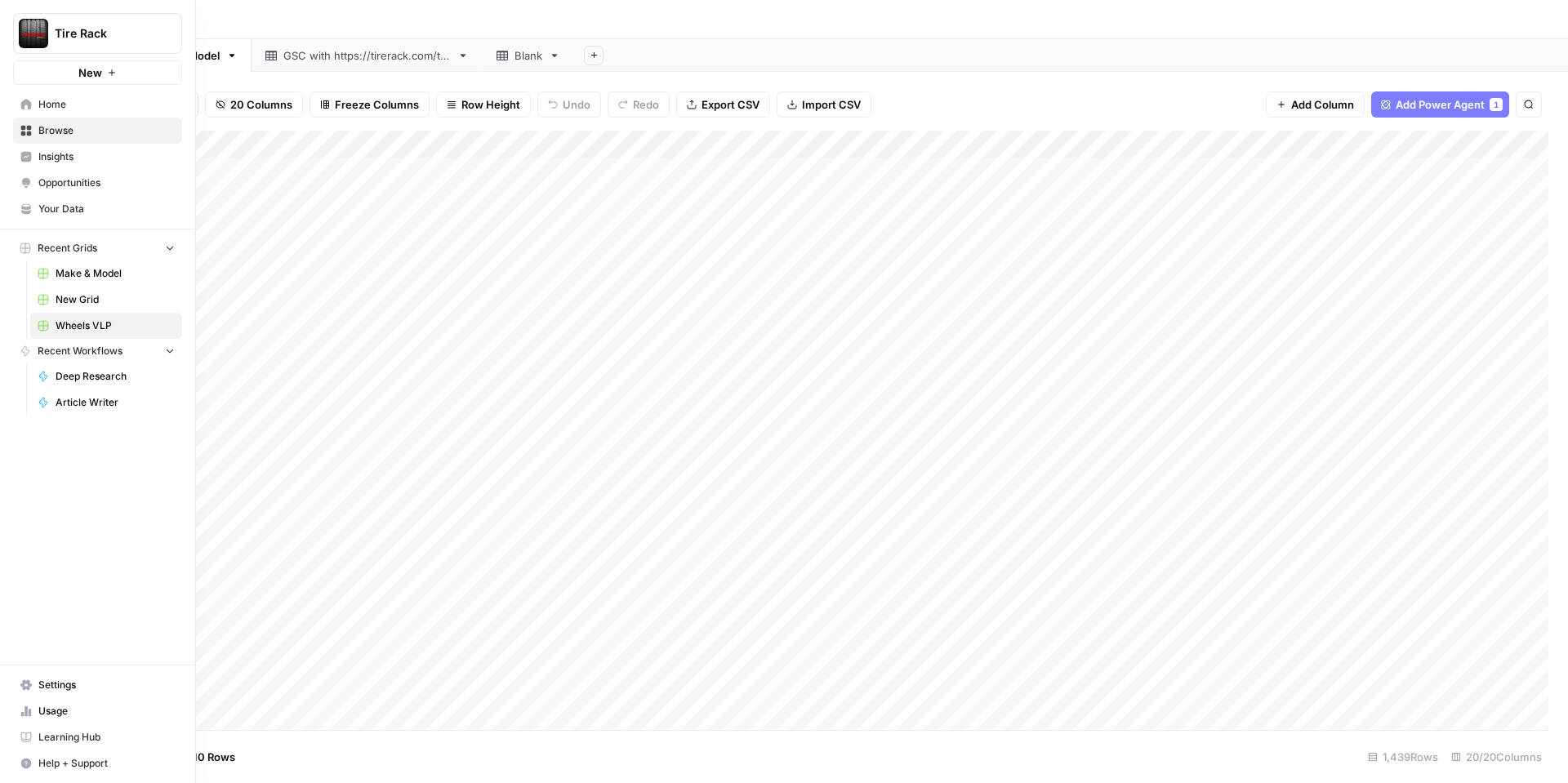
click at [49, 203] on span "Your Data" at bounding box center [106, 208] width 137 height 15
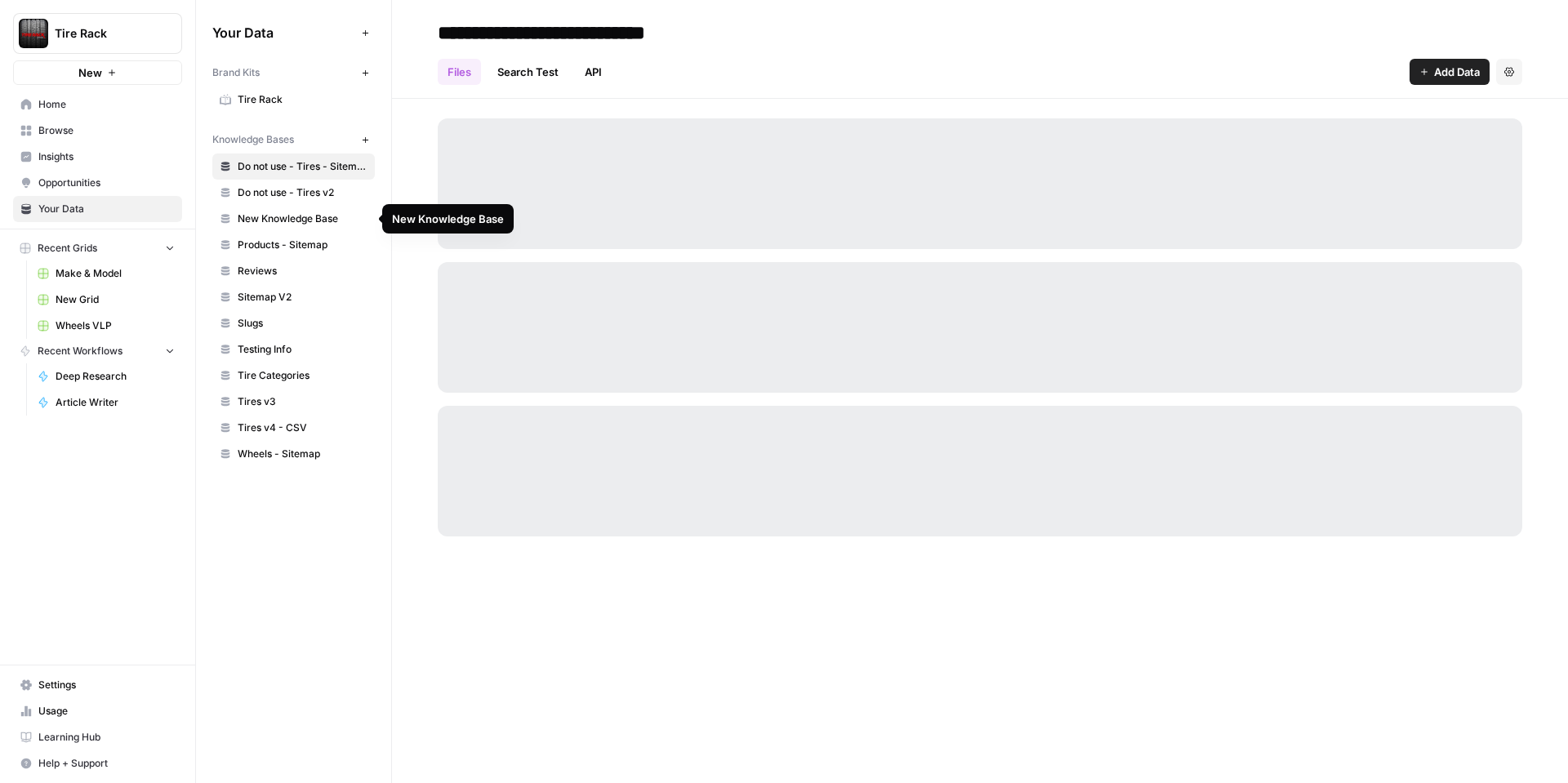
click at [300, 221] on span "New Knowledge Base" at bounding box center [302, 218] width 130 height 15
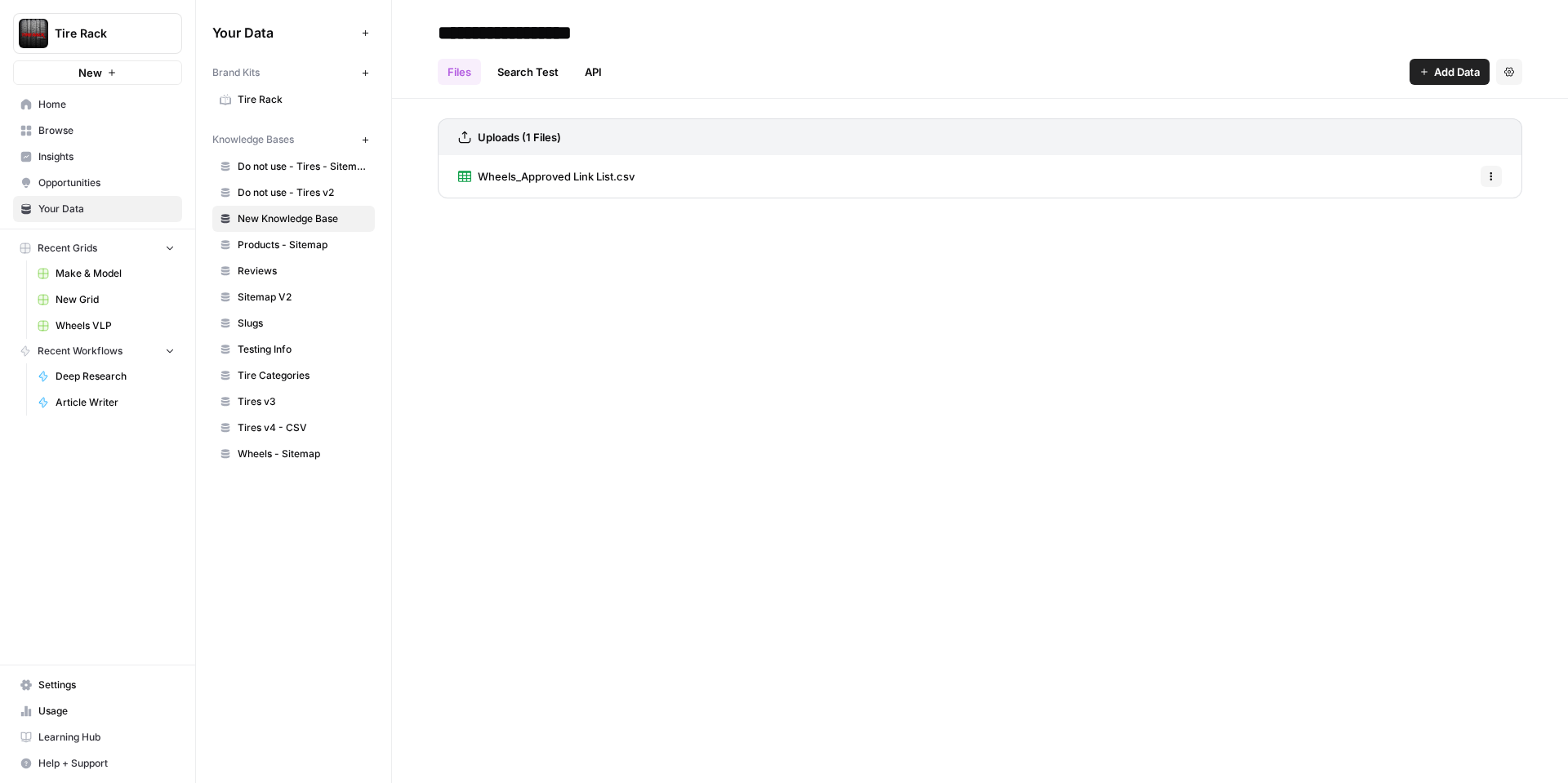
click at [503, 30] on input "**********" at bounding box center [562, 32] width 261 height 33
type input "**********"
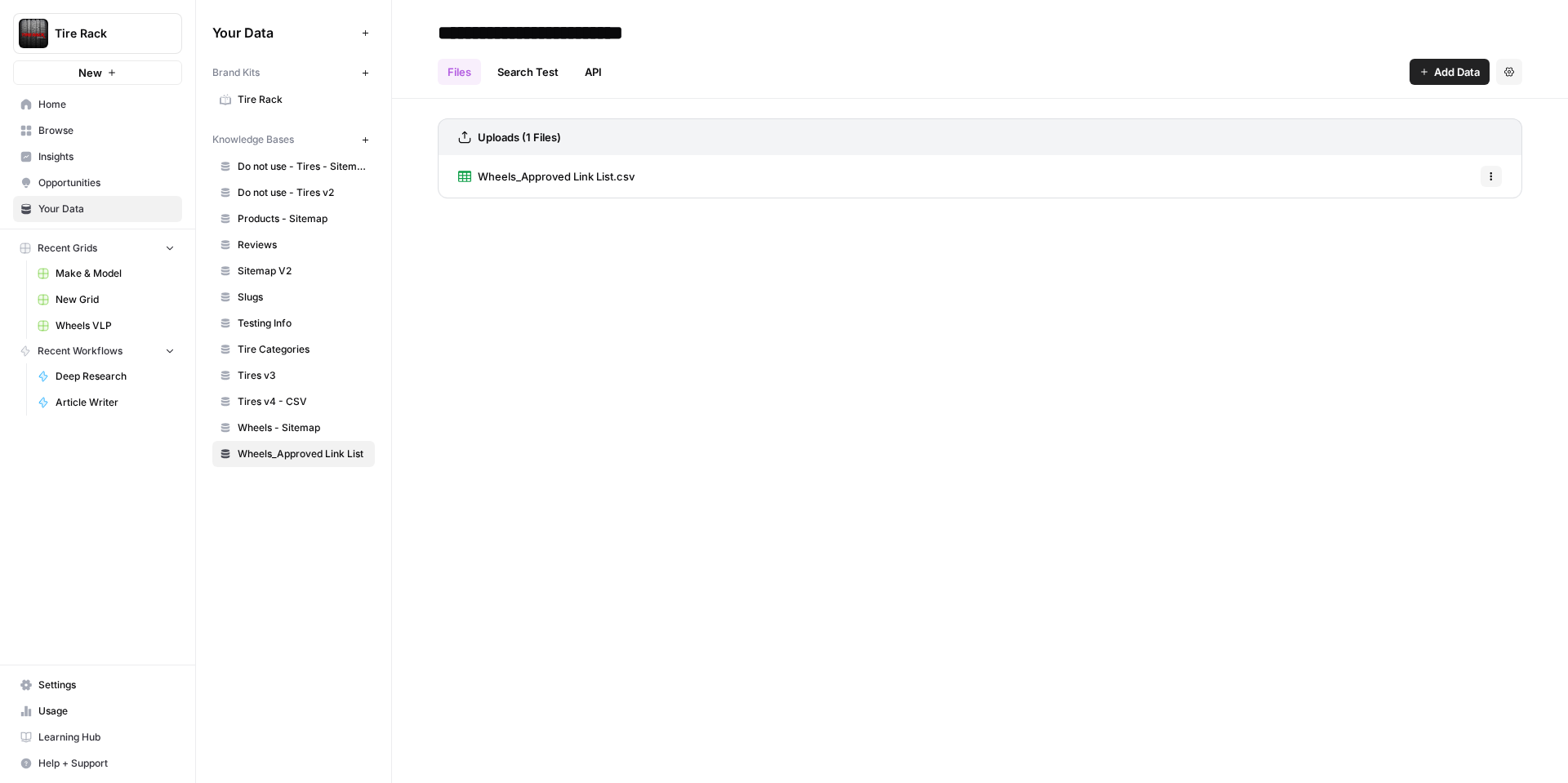
click at [757, 508] on div "**********" at bounding box center [980, 391] width 1176 height 783
click at [84, 318] on span "Wheels VLP" at bounding box center [116, 325] width 120 height 15
